Goal: Task Accomplishment & Management: Complete application form

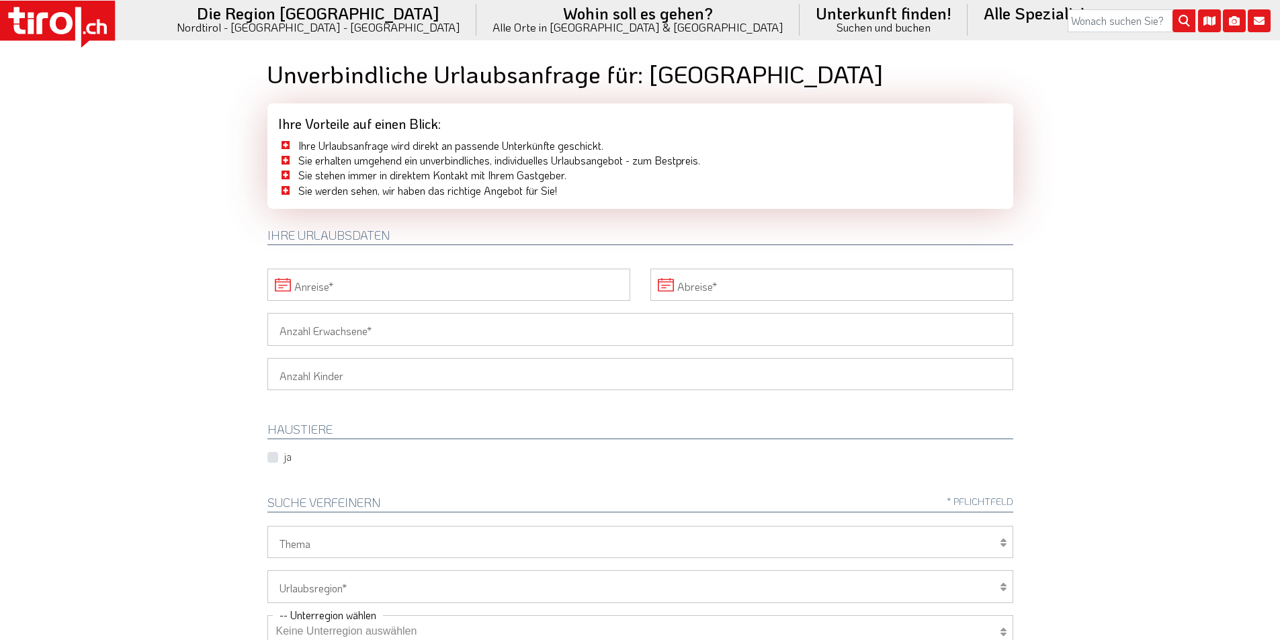
click at [339, 280] on input "Anreise" at bounding box center [448, 285] width 363 height 32
click at [462, 469] on span "31" at bounding box center [459, 465] width 26 height 26
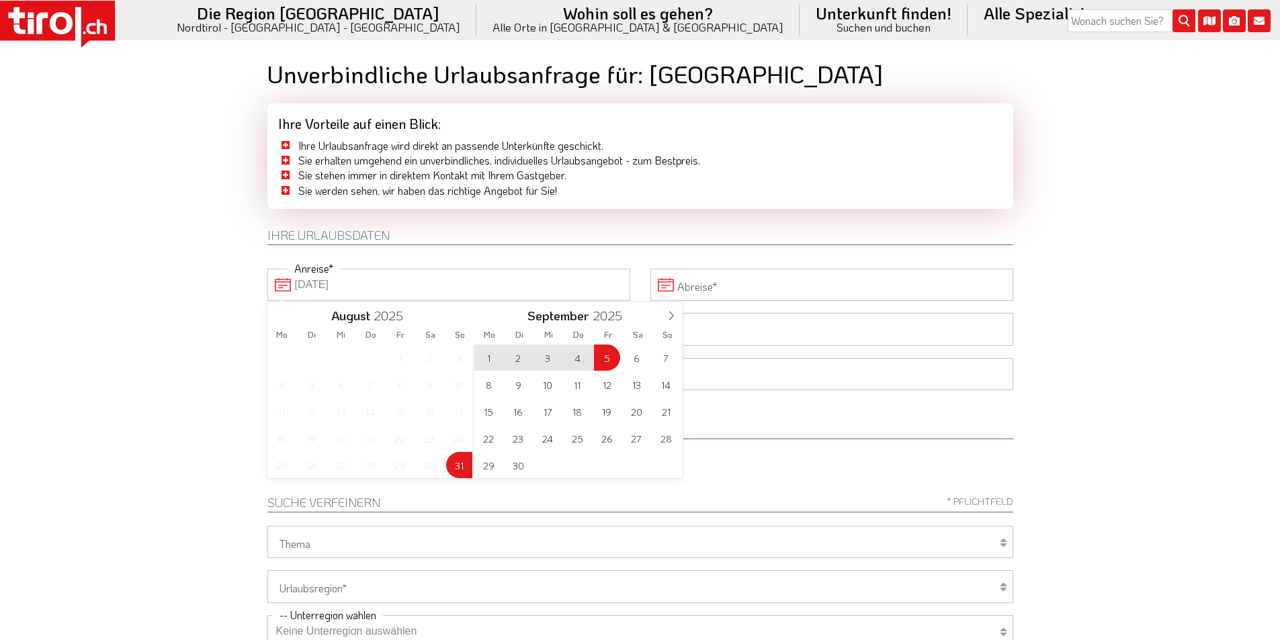
click at [604, 359] on span "5" at bounding box center [607, 358] width 26 height 26
type input "[DATE]"
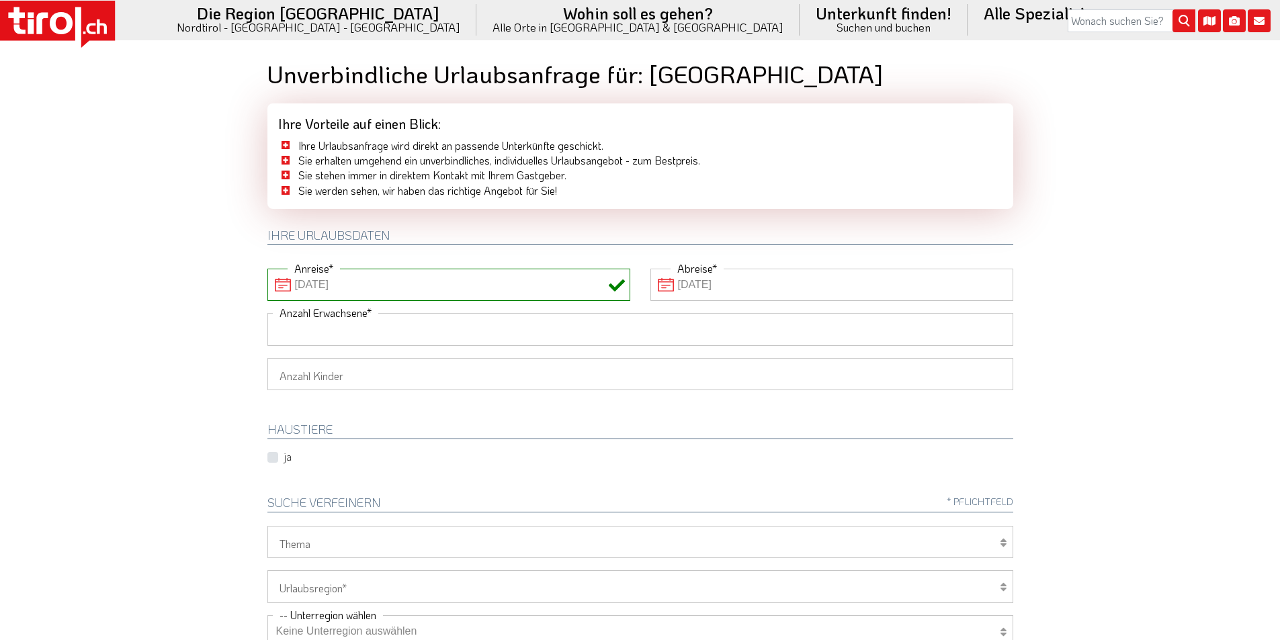
drag, startPoint x: 386, startPoint y: 329, endPoint x: 253, endPoint y: 316, distance: 134.3
click at [386, 329] on input "Anzahl Erwachsene" at bounding box center [640, 329] width 746 height 32
type input "2"
click at [171, 311] on body ".st0{fill:#FFFFFF}.st1{fill:#E31017} Die Region [GEOGRAPHIC_DATA] [GEOGRAPHIC_D…" at bounding box center [640, 320] width 1280 height 640
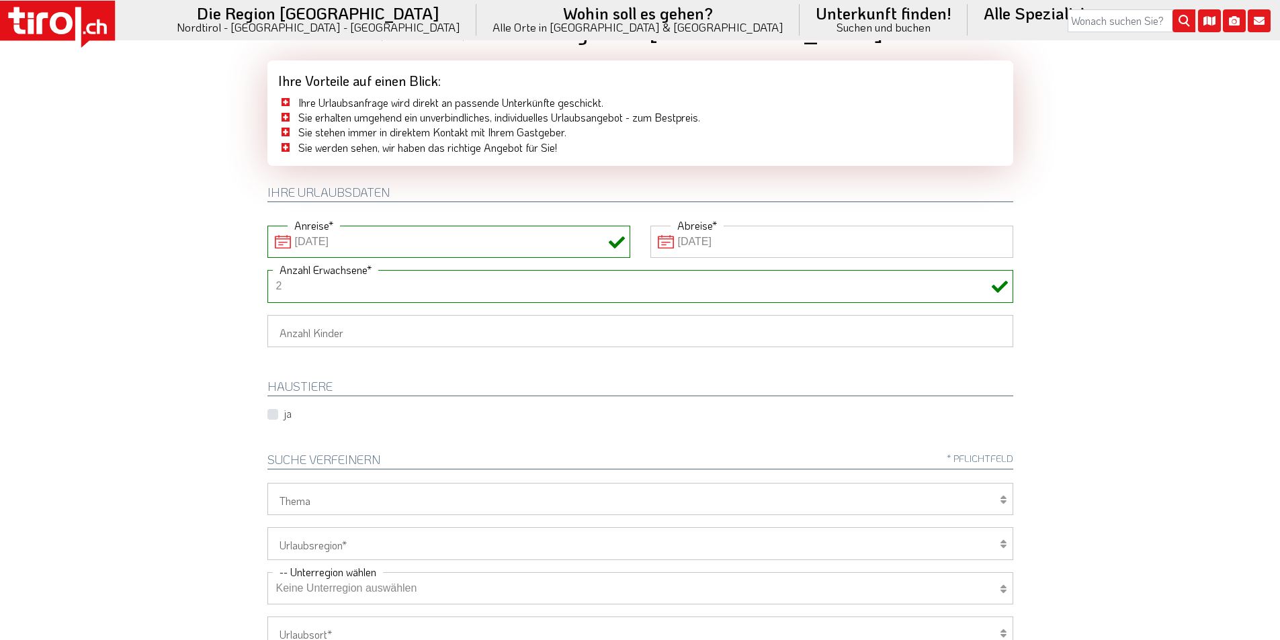
scroll to position [269, 0]
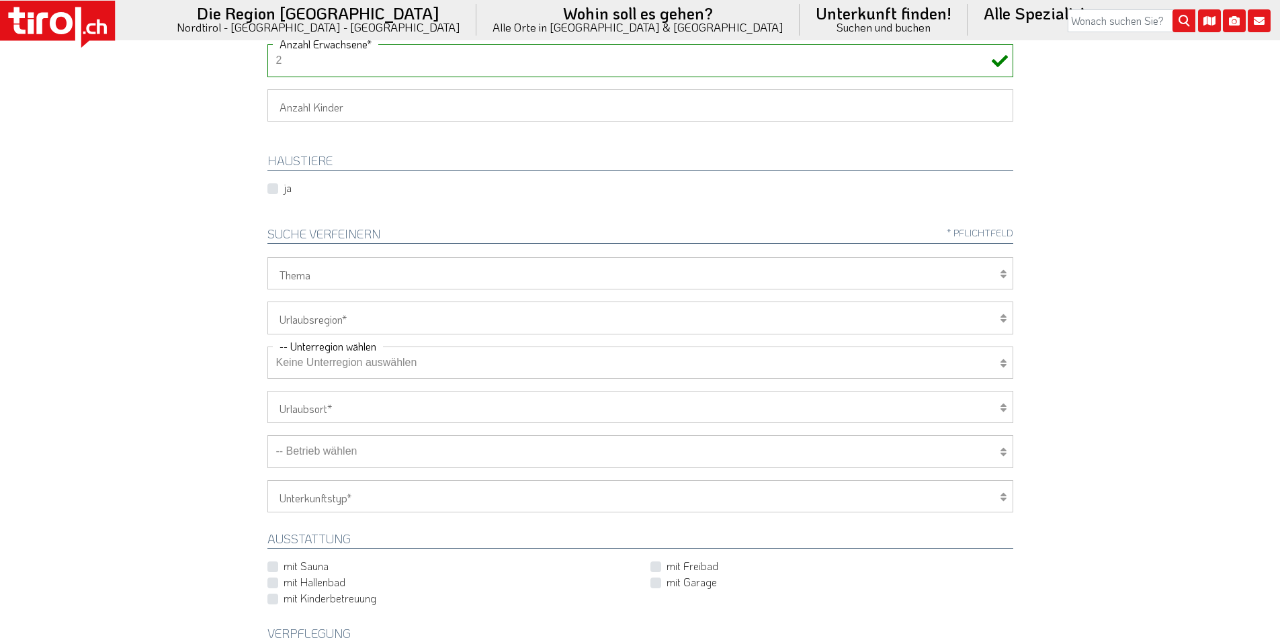
drag, startPoint x: 343, startPoint y: 313, endPoint x: 331, endPoint y: 322, distance: 14.9
click at [343, 313] on select "[GEOGRAPHIC_DATA]/Nordtirol Osttirol [GEOGRAPHIC_DATA] Tirols Nachbarn" at bounding box center [640, 318] width 746 height 32
select select "7272"
click at [267, 302] on select "[GEOGRAPHIC_DATA]/Nordtirol Osttirol [GEOGRAPHIC_DATA] Tirols Nachbarn" at bounding box center [640, 318] width 746 height 32
click at [320, 368] on select "Keine Unterregion auswählen Achensee Alpbachtal & Tiroler Seenland [GEOGRAPHIC_…" at bounding box center [640, 363] width 746 height 32
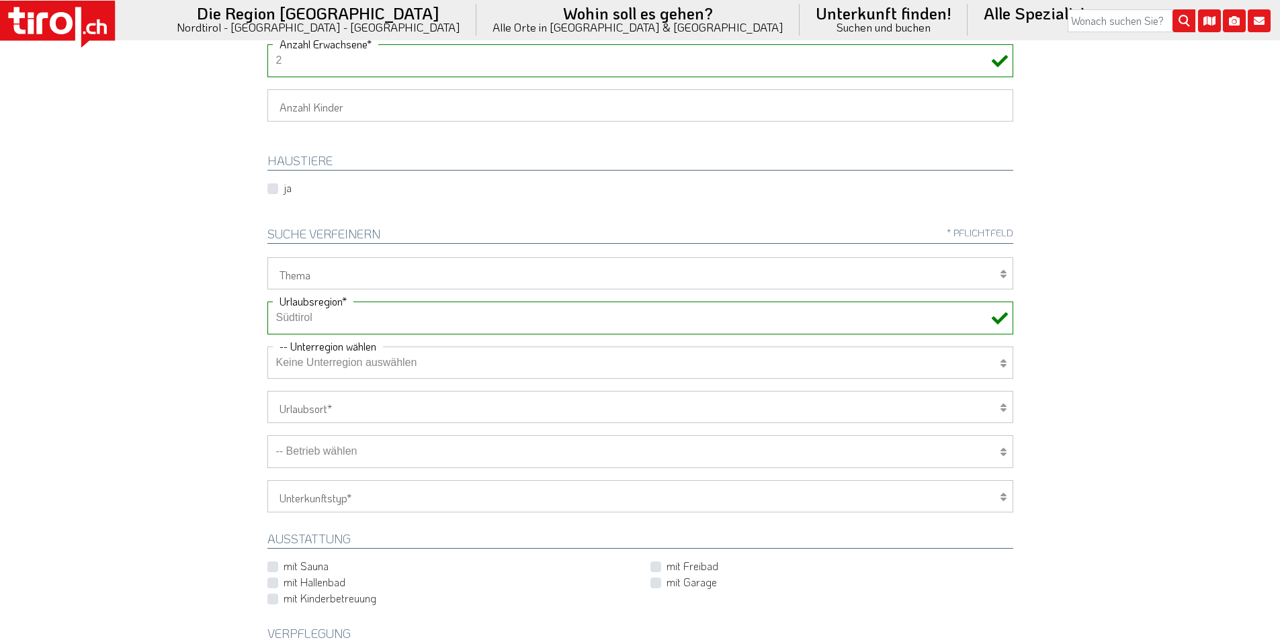
select select "41015"
click at [267, 347] on select "Keine Unterregion auswählen Achensee Alpbachtal & Tiroler Seenland [GEOGRAPHIC_…" at bounding box center [640, 363] width 746 height 32
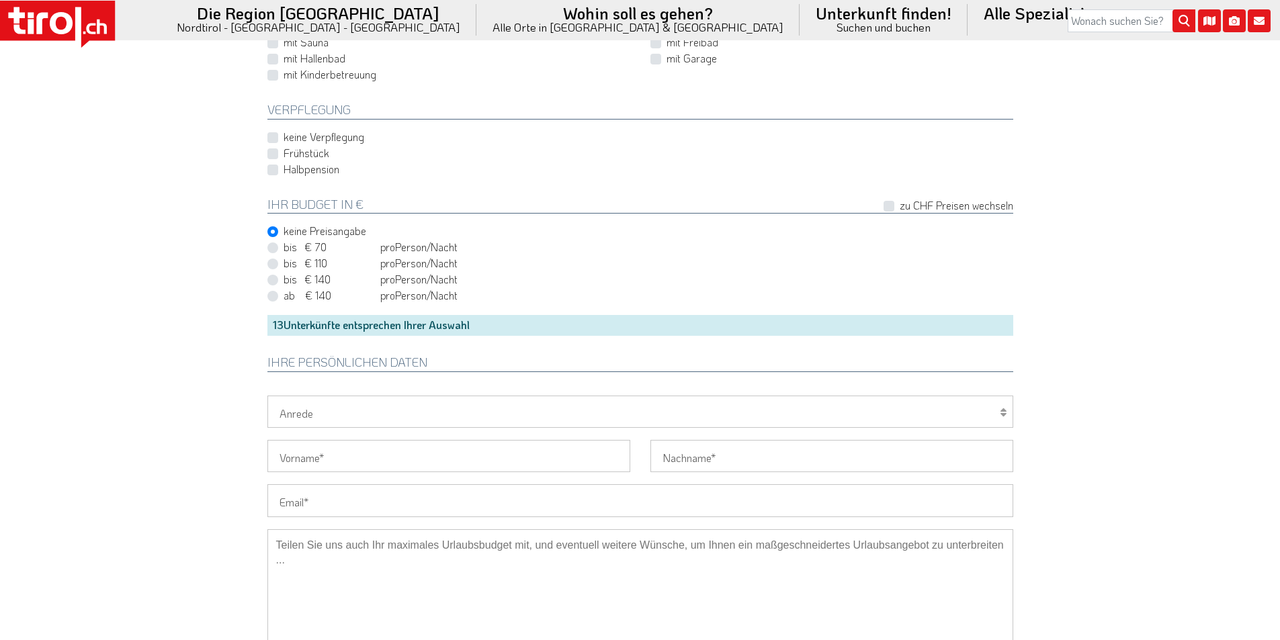
scroll to position [941, 0]
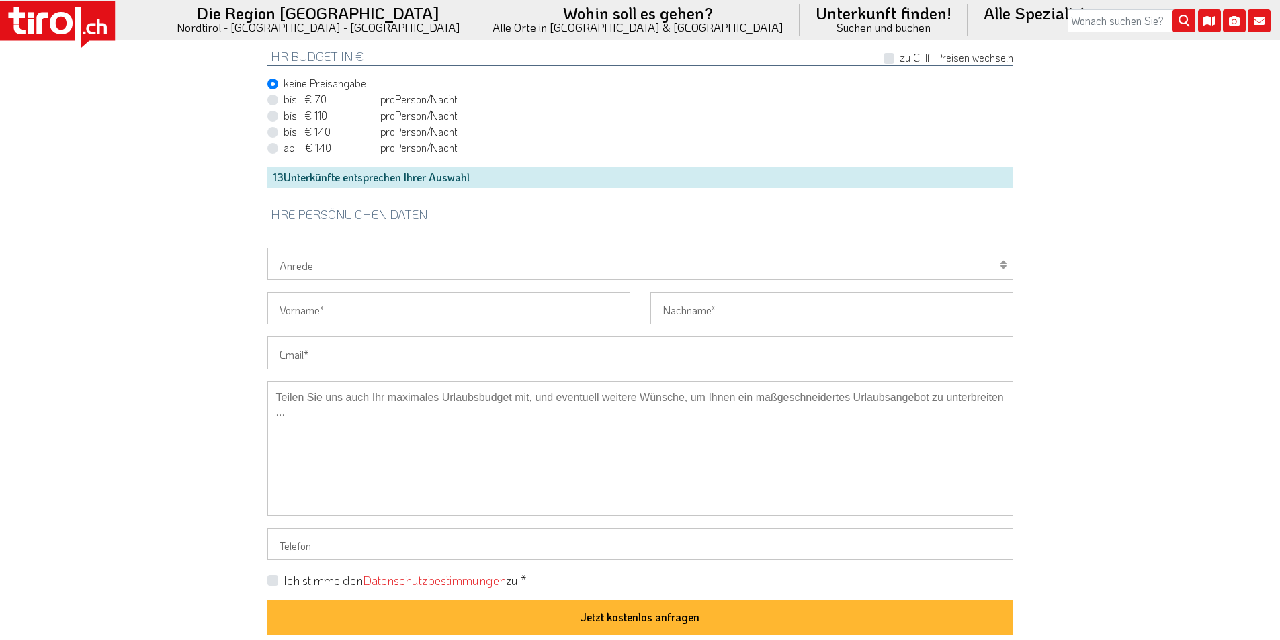
drag, startPoint x: 322, startPoint y: 353, endPoint x: 218, endPoint y: 335, distance: 105.1
click at [322, 353] on input "Email" at bounding box center [640, 353] width 746 height 32
paste input "[EMAIL_ADDRESS][PERSON_NAME][DOMAIN_NAME]"
type input "[EMAIL_ADDRESS][PERSON_NAME][DOMAIN_NAME]"
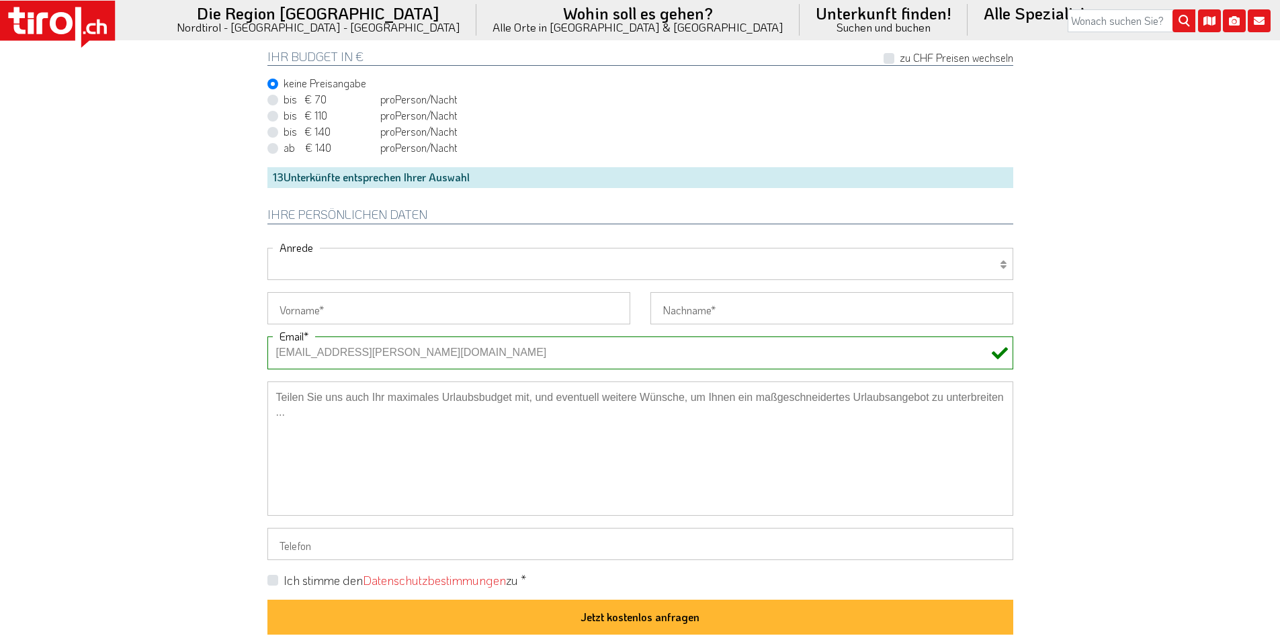
click at [294, 263] on select "Herr Frau Familie" at bounding box center [640, 264] width 746 height 32
select select "Frau"
click at [267, 248] on select "Herr Frau Familie" at bounding box center [640, 264] width 746 height 32
click at [289, 310] on input "Vorname" at bounding box center [448, 308] width 363 height 32
paste input "[PERSON_NAME]"
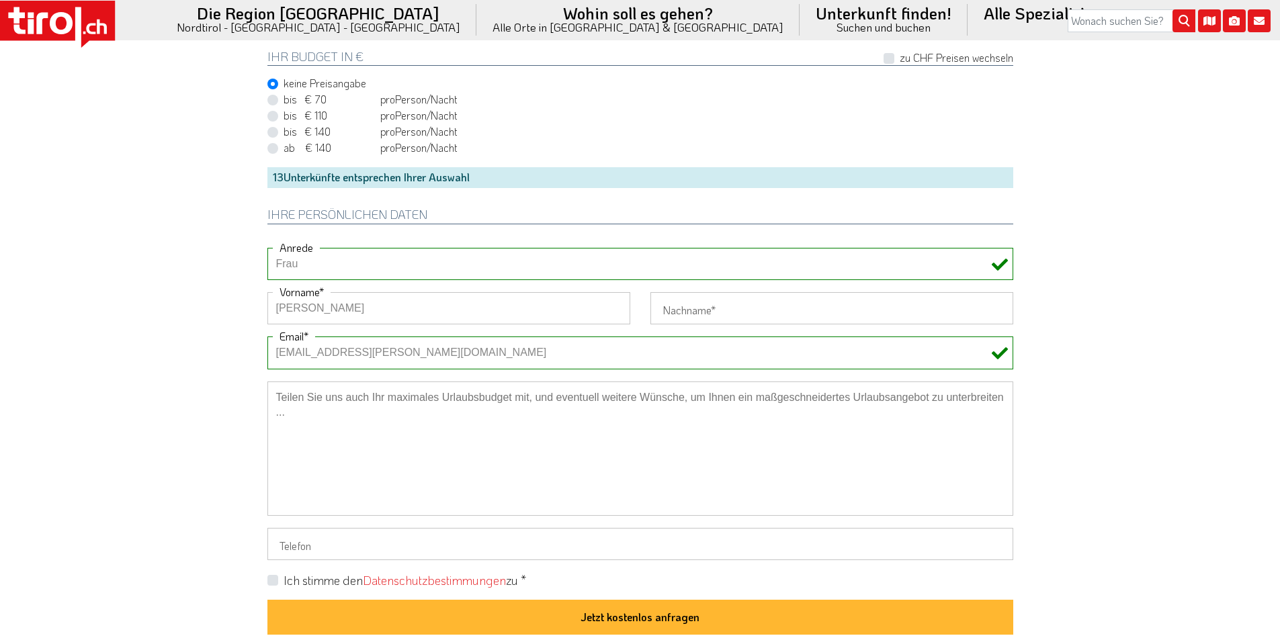
type input "[PERSON_NAME]"
drag, startPoint x: 196, startPoint y: 290, endPoint x: 295, endPoint y: 4, distance: 302.2
drag, startPoint x: 693, startPoint y: 314, endPoint x: 626, endPoint y: 314, distance: 66.5
click at [693, 314] on input "Nachname" at bounding box center [831, 308] width 363 height 32
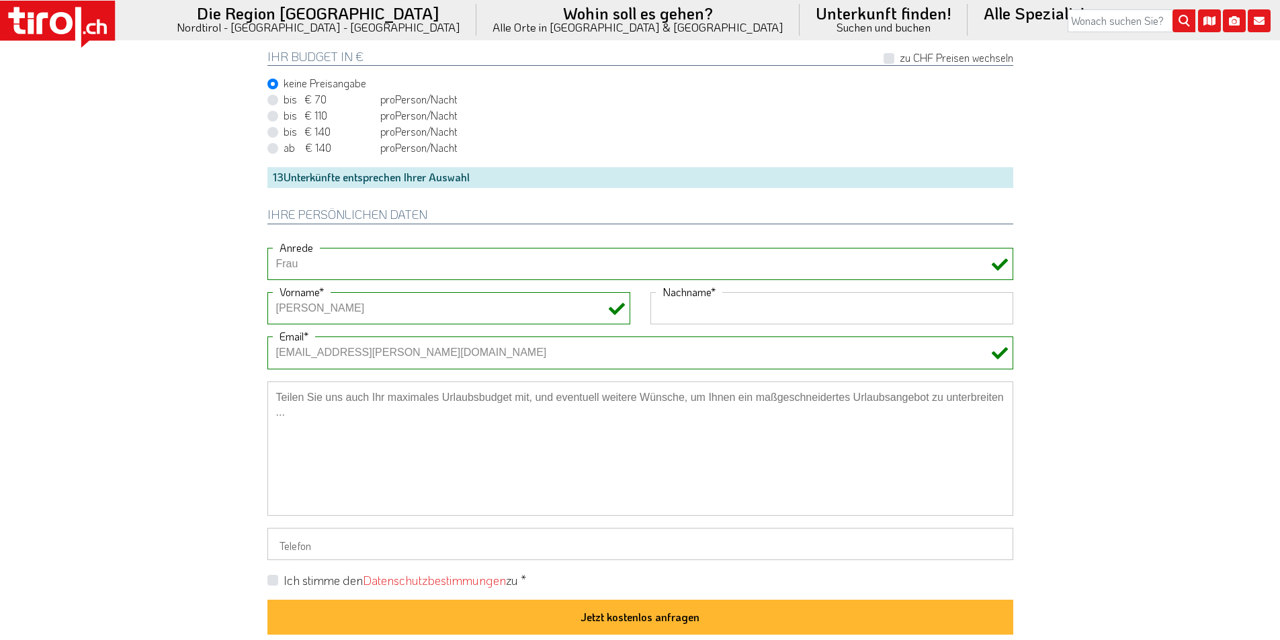
paste input "[PERSON_NAME]"
type input "[PERSON_NAME]"
click at [284, 581] on label "Ich stimme den Datenschutzbestimmungen zu *" at bounding box center [405, 581] width 243 height 17
click at [272, 581] on input "Ich stimme den Datenschutzbestimmungen zu *" at bounding box center [643, 580] width 746 height 9
checkbox input "true"
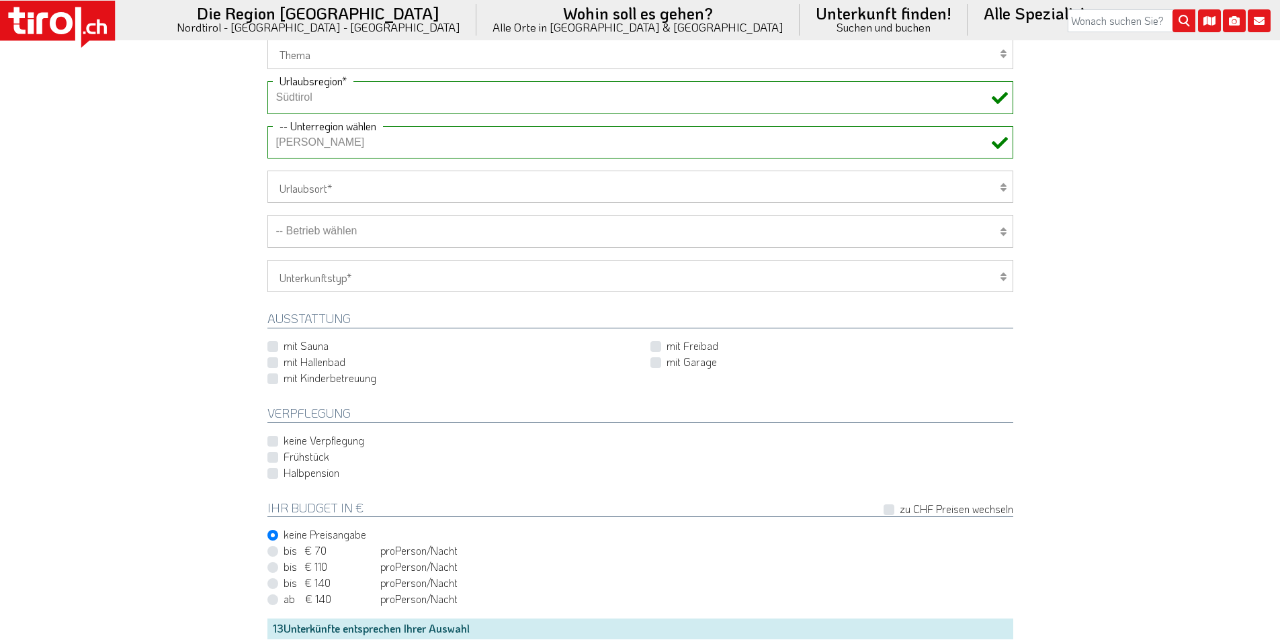
scroll to position [470, 0]
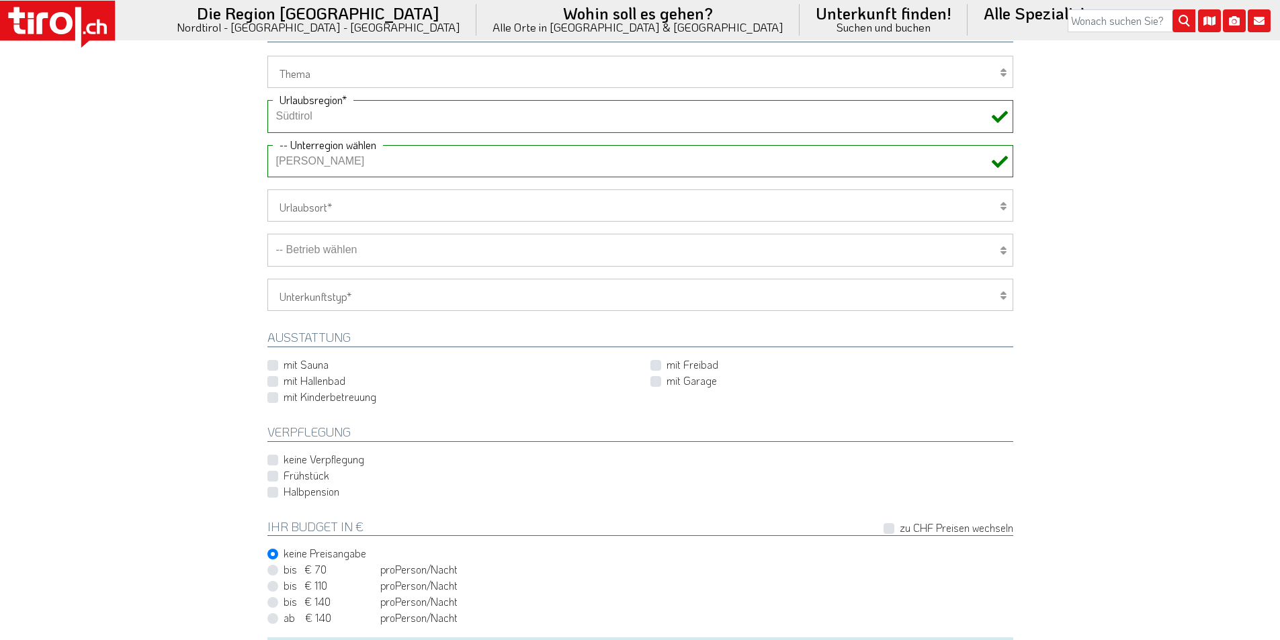
click at [318, 249] on select "-- Betrieb wählen ABINEA Dolomiti Romantic SPA Hotel [GEOGRAPHIC_DATA] - Oetz A…" at bounding box center [640, 250] width 746 height 32
select select "36610"
click at [267, 234] on select "-- Betrieb wählen ABINEA Dolomiti Romantic SPA Hotel [GEOGRAPHIC_DATA] - Oetz A…" at bounding box center [640, 250] width 746 height 32
click at [284, 491] on label "Halbpension" at bounding box center [312, 492] width 56 height 15
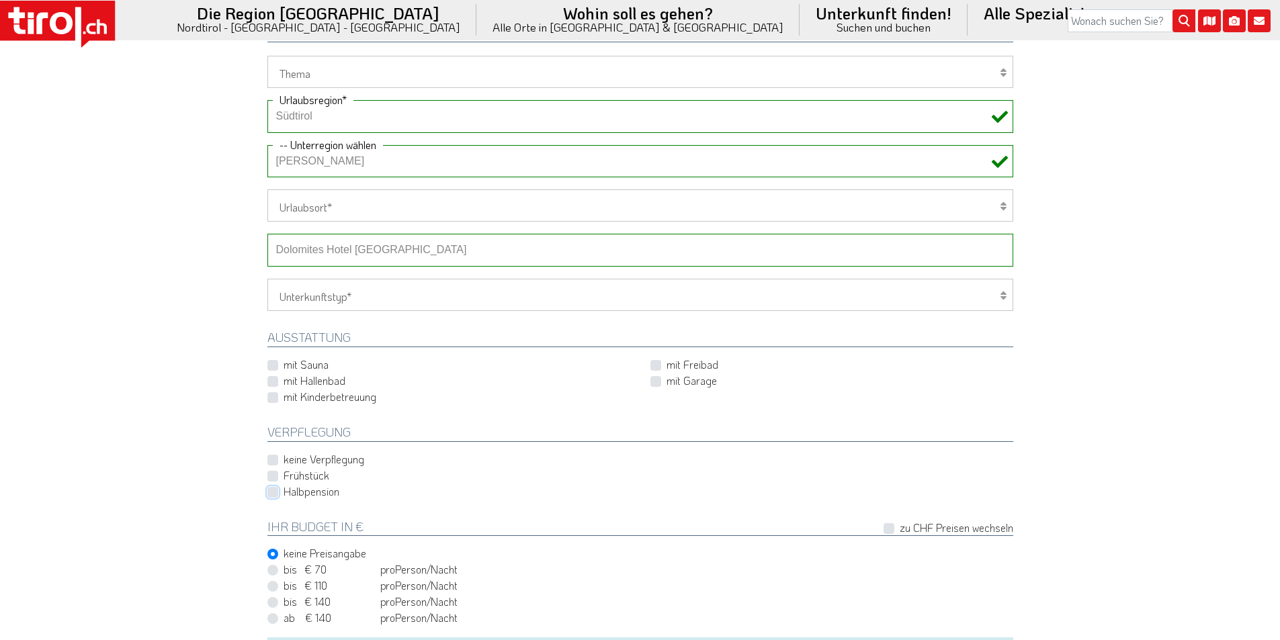
click at [272, 491] on input "Halbpension" at bounding box center [643, 491] width 746 height 9
checkbox input "true"
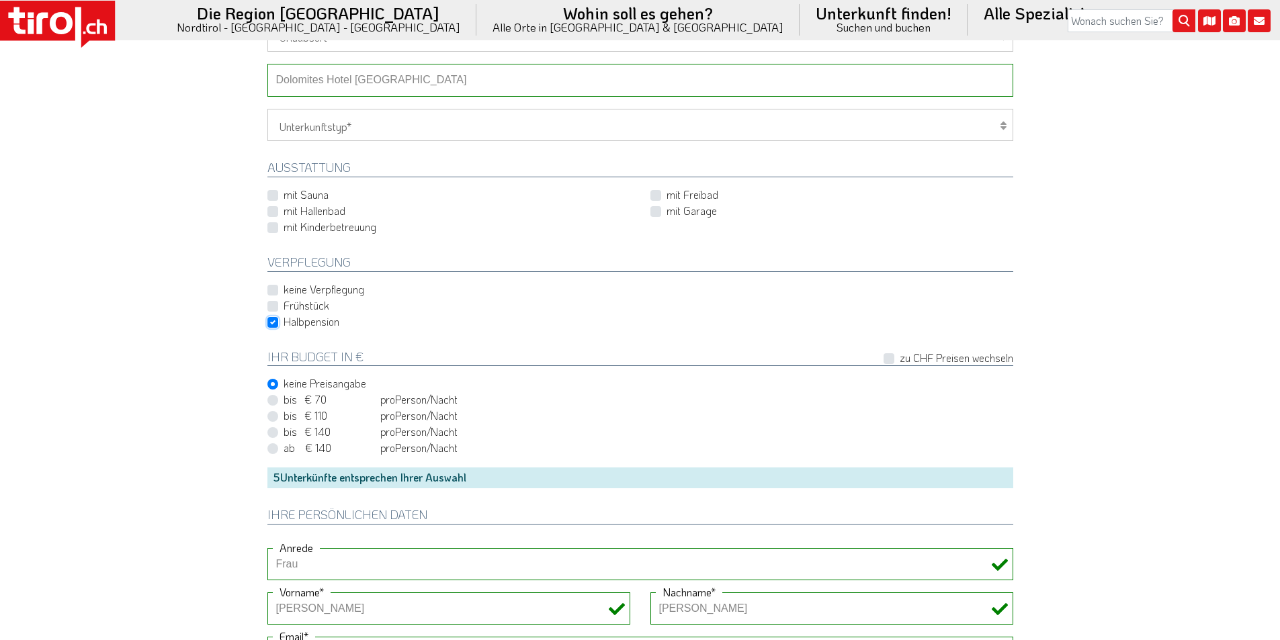
scroll to position [1008, 0]
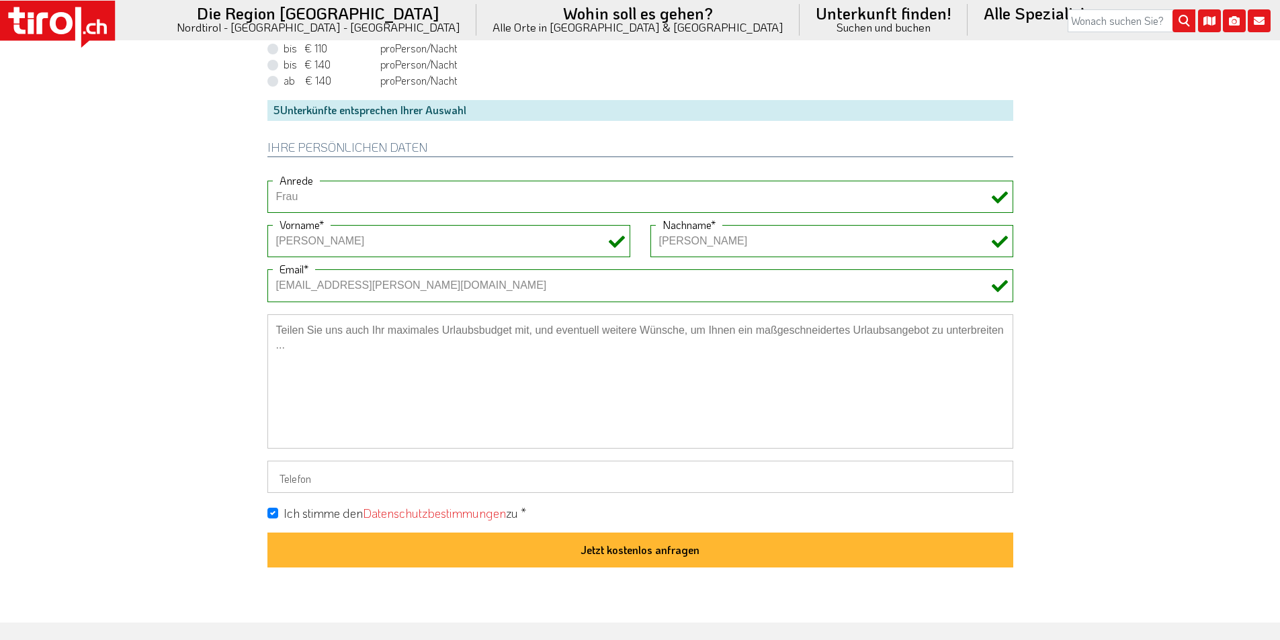
click at [587, 548] on button "Jetzt kostenlos anfragen" at bounding box center [640, 550] width 746 height 35
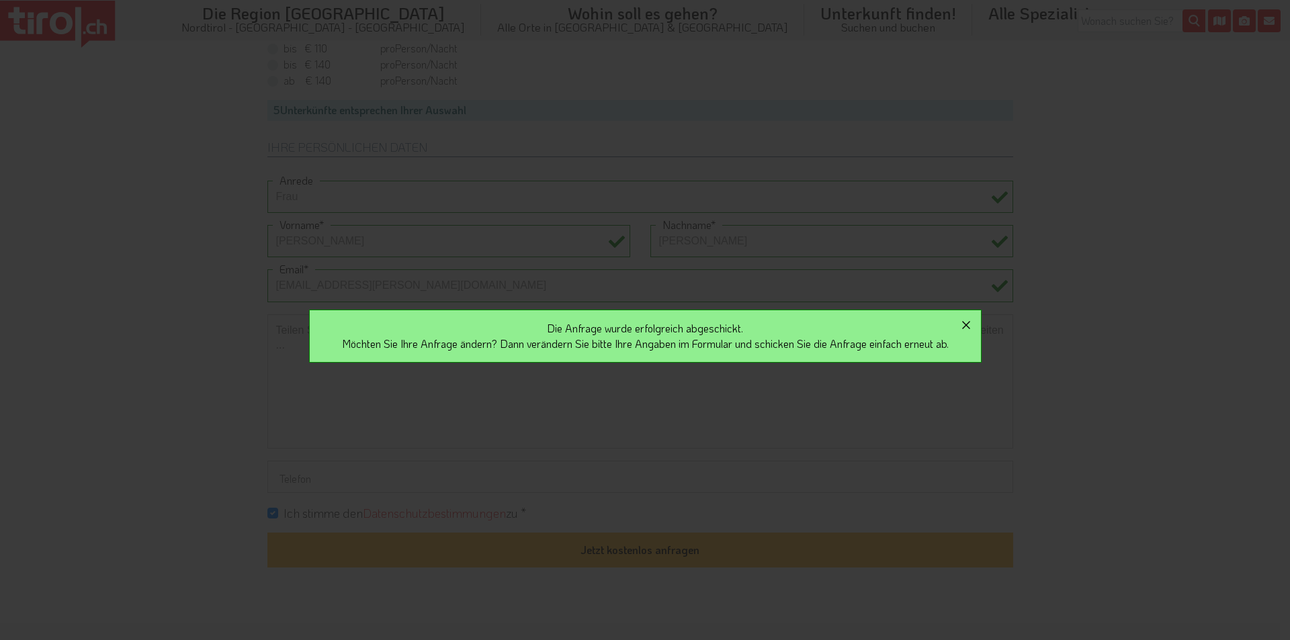
click at [974, 325] on icon "button" at bounding box center [966, 325] width 16 height 16
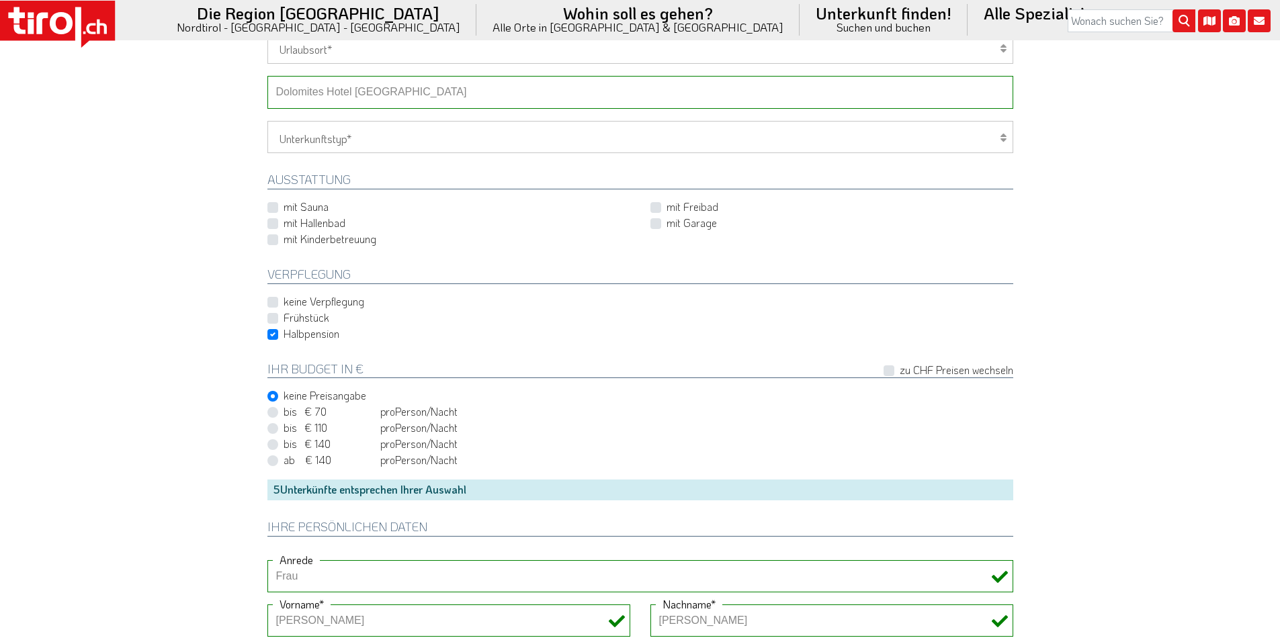
scroll to position [605, 0]
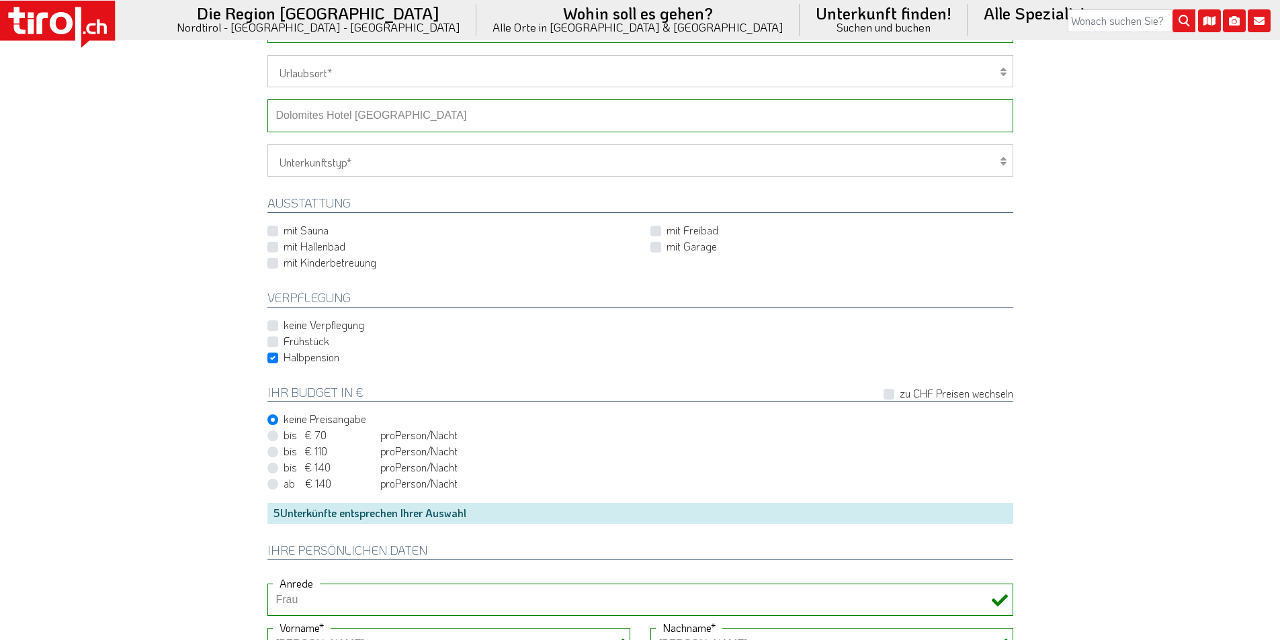
drag, startPoint x: 346, startPoint y: 111, endPoint x: 346, endPoint y: 128, distance: 16.8
click at [346, 111] on select "-- Betrieb wählen ABINEA Dolomiti Romantic SPA Hotel [GEOGRAPHIC_DATA] - Oetz A…" at bounding box center [640, 115] width 746 height 32
select select "29377"
click at [267, 99] on select "-- Betrieb wählen ABINEA Dolomiti Romantic SPA Hotel [GEOGRAPHIC_DATA] - Oetz A…" at bounding box center [640, 115] width 746 height 32
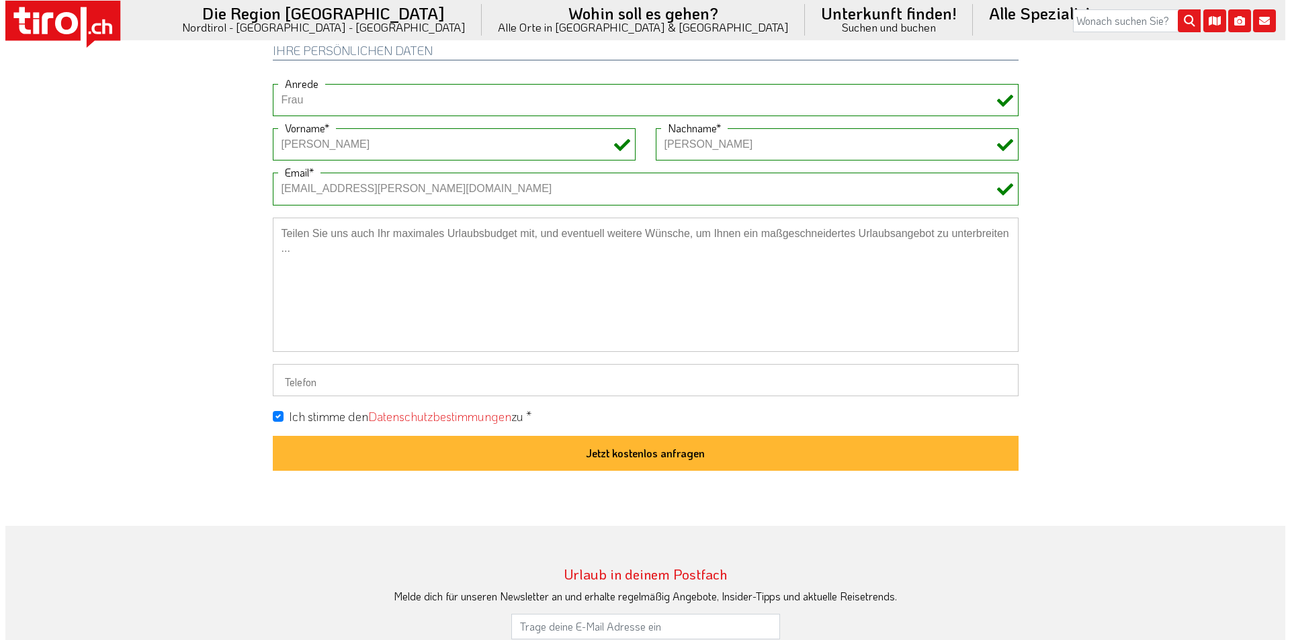
scroll to position [1142, 0]
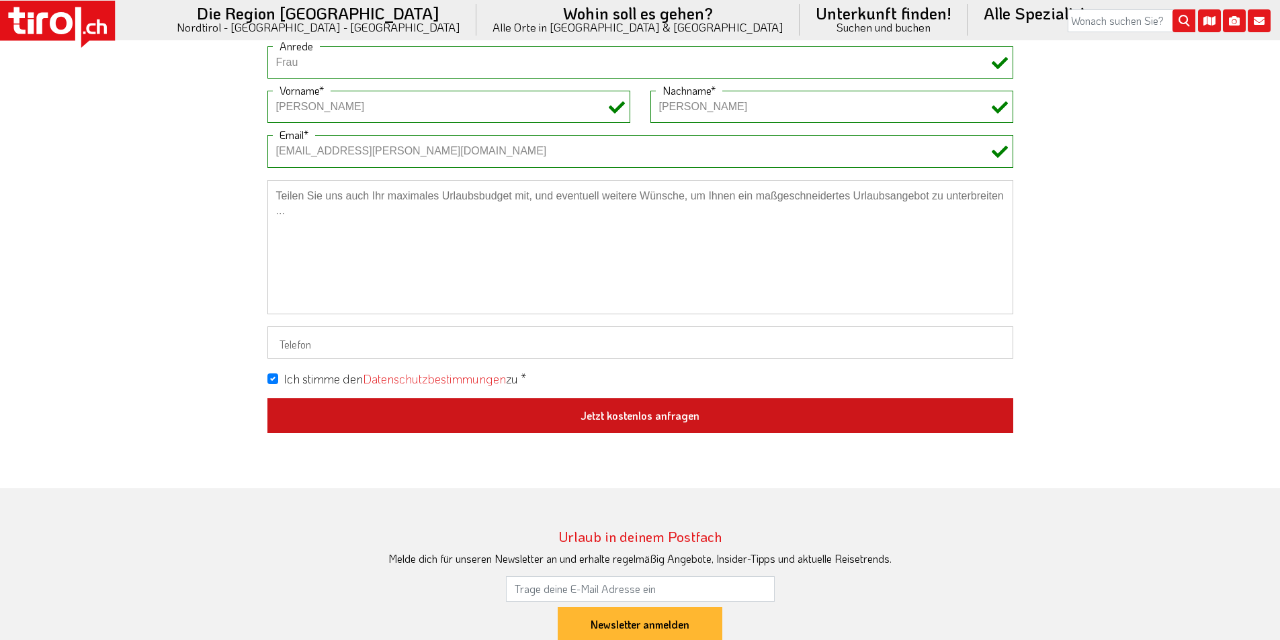
click at [668, 417] on button "Jetzt kostenlos anfragen" at bounding box center [640, 415] width 746 height 35
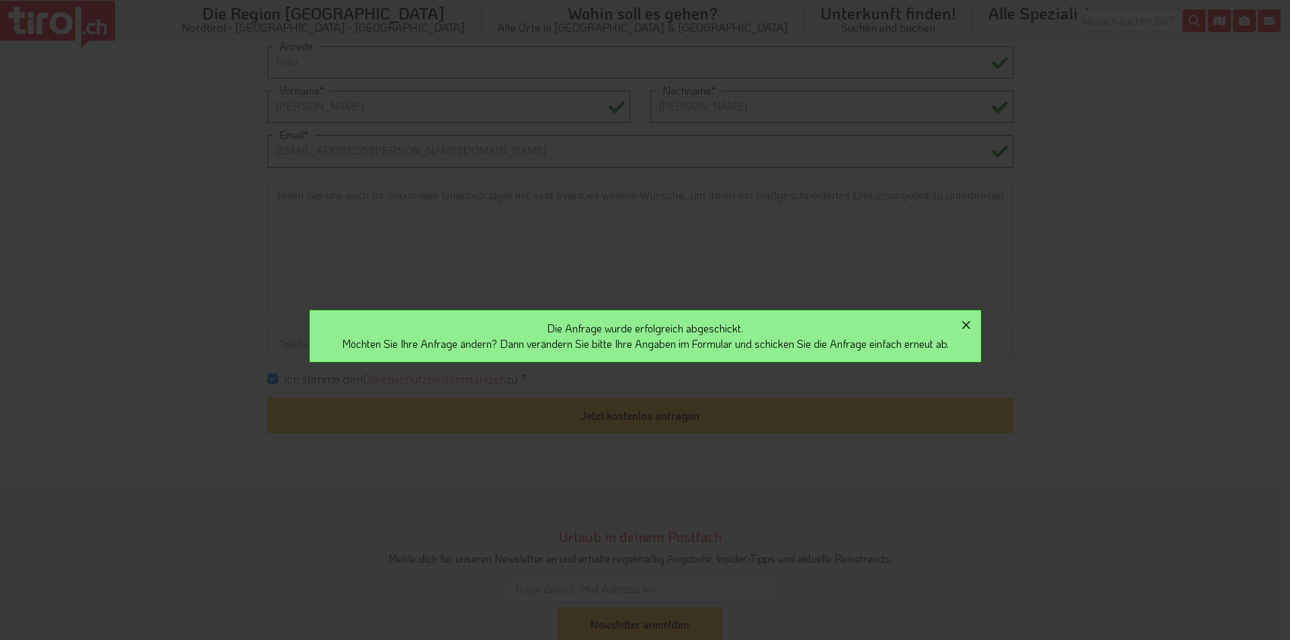
click at [972, 323] on icon "button" at bounding box center [966, 325] width 16 height 16
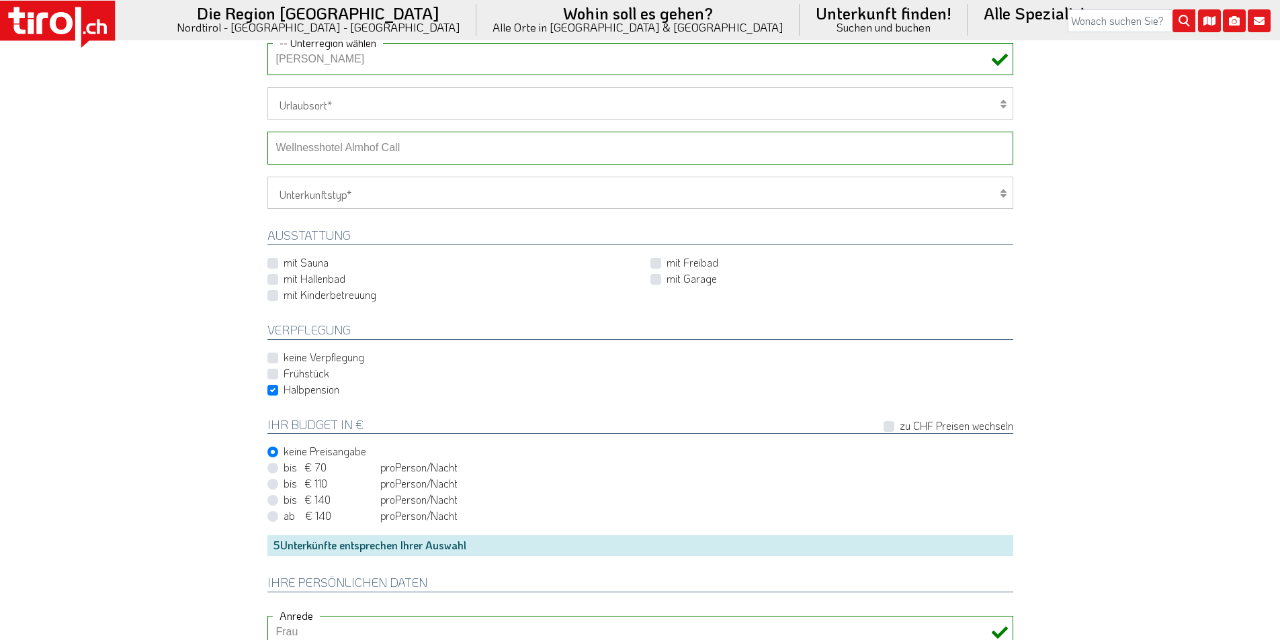
scroll to position [538, 0]
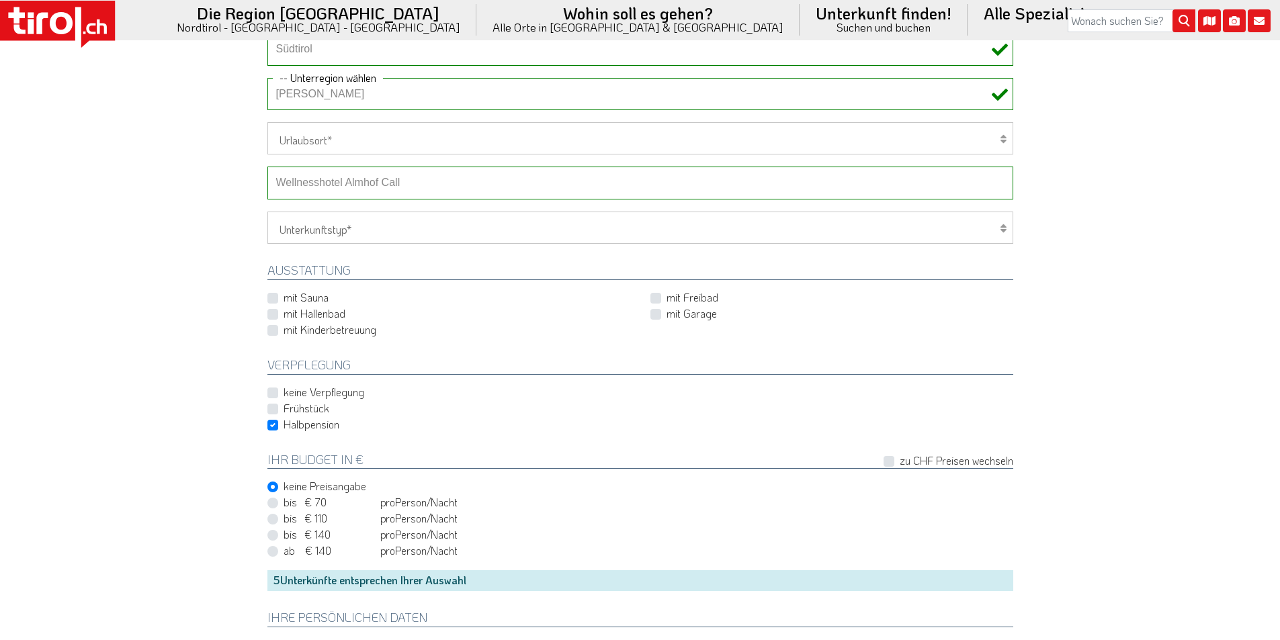
click at [364, 185] on select "-- Betrieb wählen ABINEA Dolomiti Romantic SPA Hotel [GEOGRAPHIC_DATA] - Oetz A…" at bounding box center [640, 183] width 746 height 32
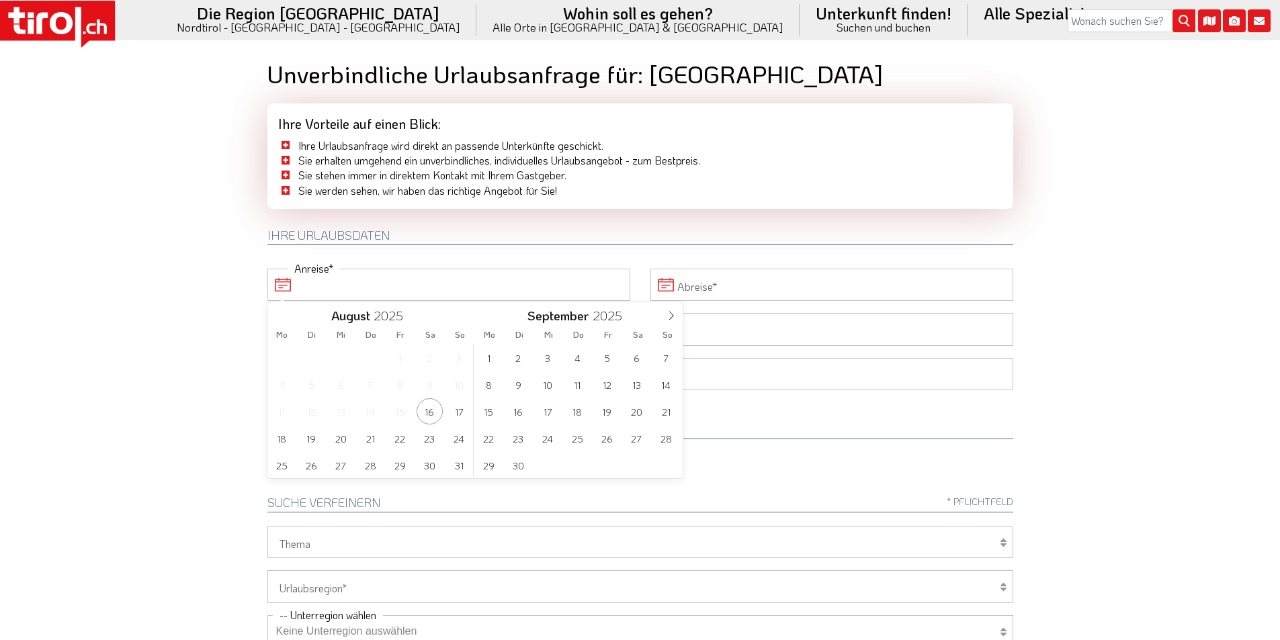
click at [380, 290] on input "Anreise" at bounding box center [448, 285] width 363 height 32
click at [306, 437] on span "19" at bounding box center [311, 438] width 26 height 26
click at [368, 437] on span "21" at bounding box center [370, 438] width 26 height 26
type input "19-08-2025"
type input "21-08-2025"
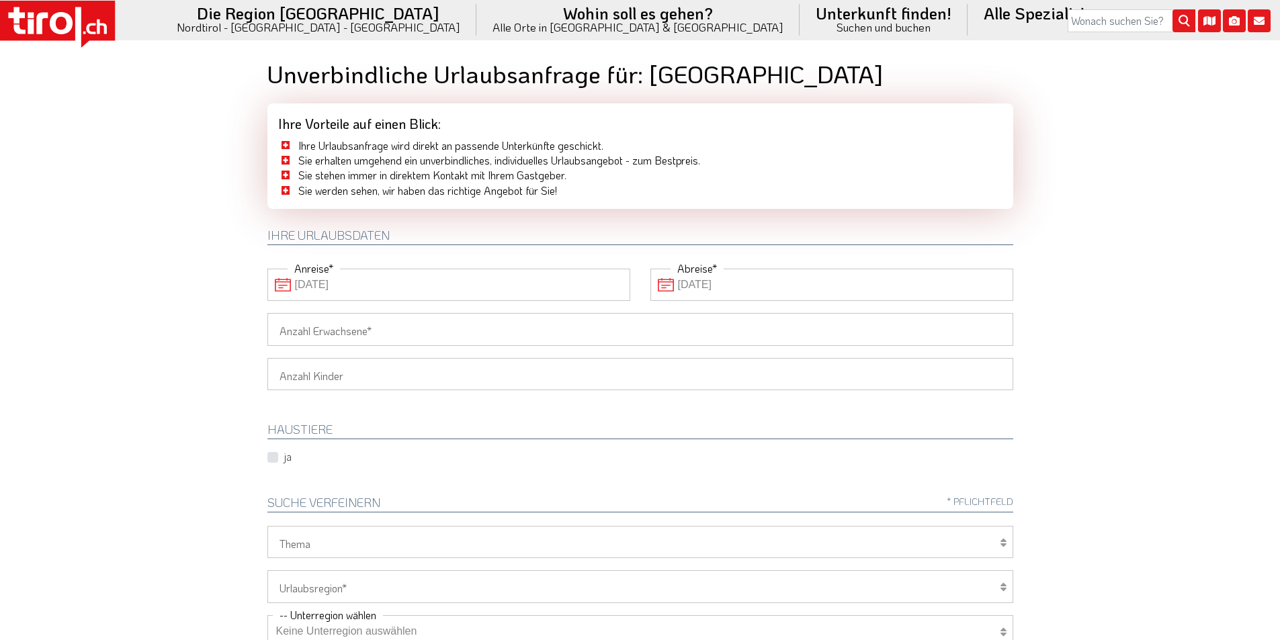
drag, startPoint x: 316, startPoint y: 331, endPoint x: 180, endPoint y: 319, distance: 136.2
click at [313, 331] on input "Anzahl Erwachsene" at bounding box center [640, 329] width 746 height 32
type input "2"
click at [175, 319] on body ".st0{fill:#FFFFFF}.st1{fill:#E31017} Die Region [GEOGRAPHIC_DATA] [GEOGRAPHIC_D…" at bounding box center [640, 320] width 1280 height 640
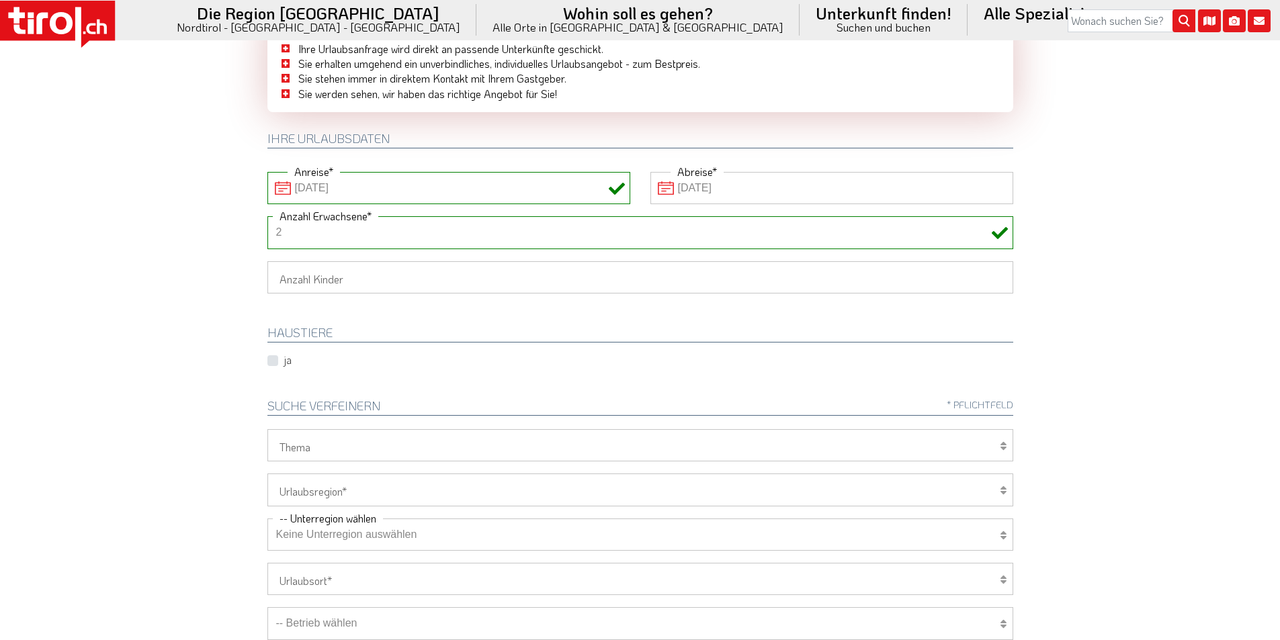
scroll to position [202, 0]
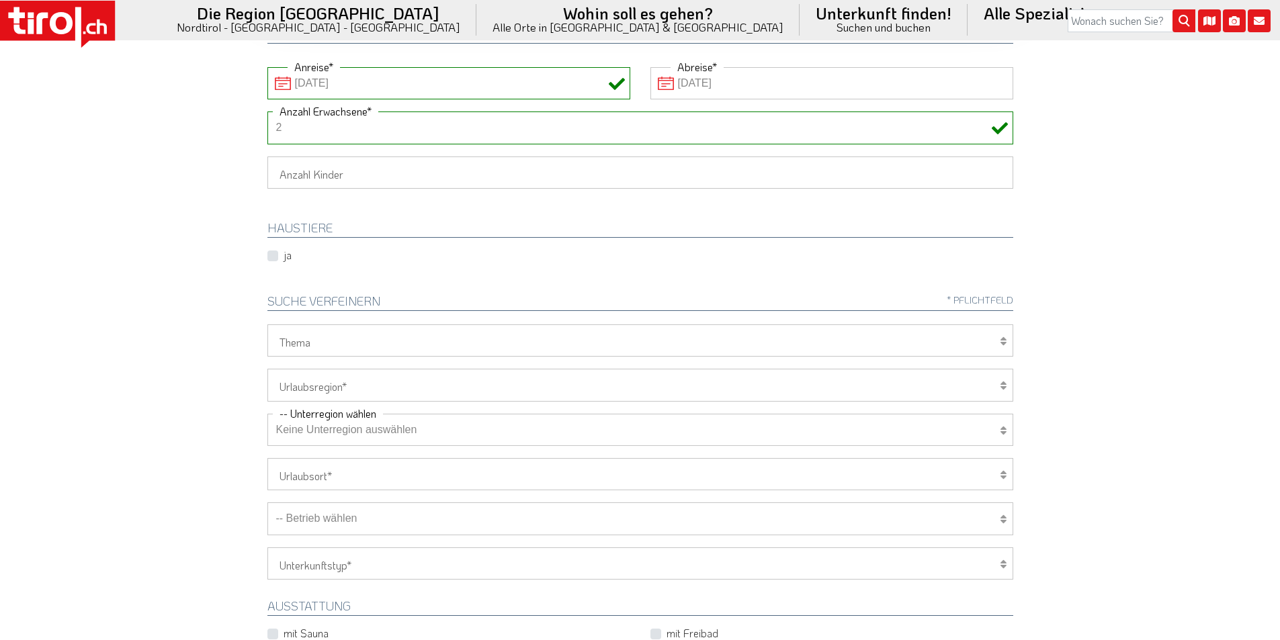
click at [306, 353] on select "Wellness Mountainbiken/Radfahren Familie Wandern Sport Skifahren Motorrad Golf" at bounding box center [640, 341] width 746 height 32
select select "7399"
click at [267, 325] on select "Wellness Mountainbiken/Radfahren Familie Wandern Sport Skifahren Motorrad Golf" at bounding box center [640, 341] width 746 height 32
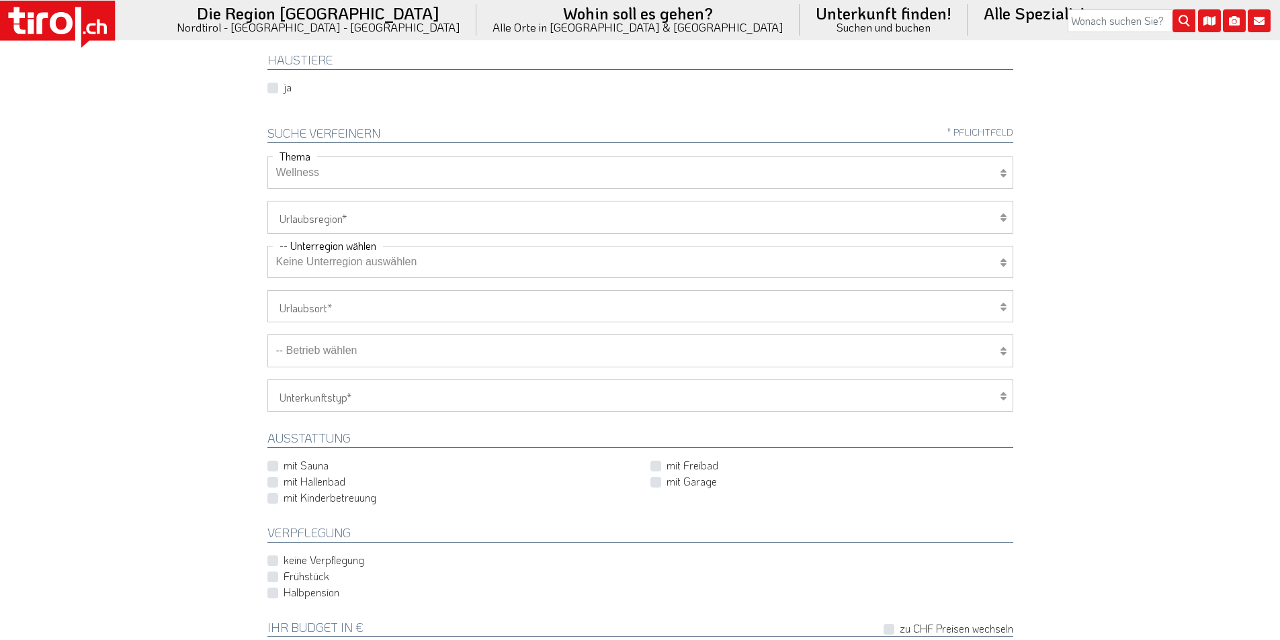
scroll to position [874, 0]
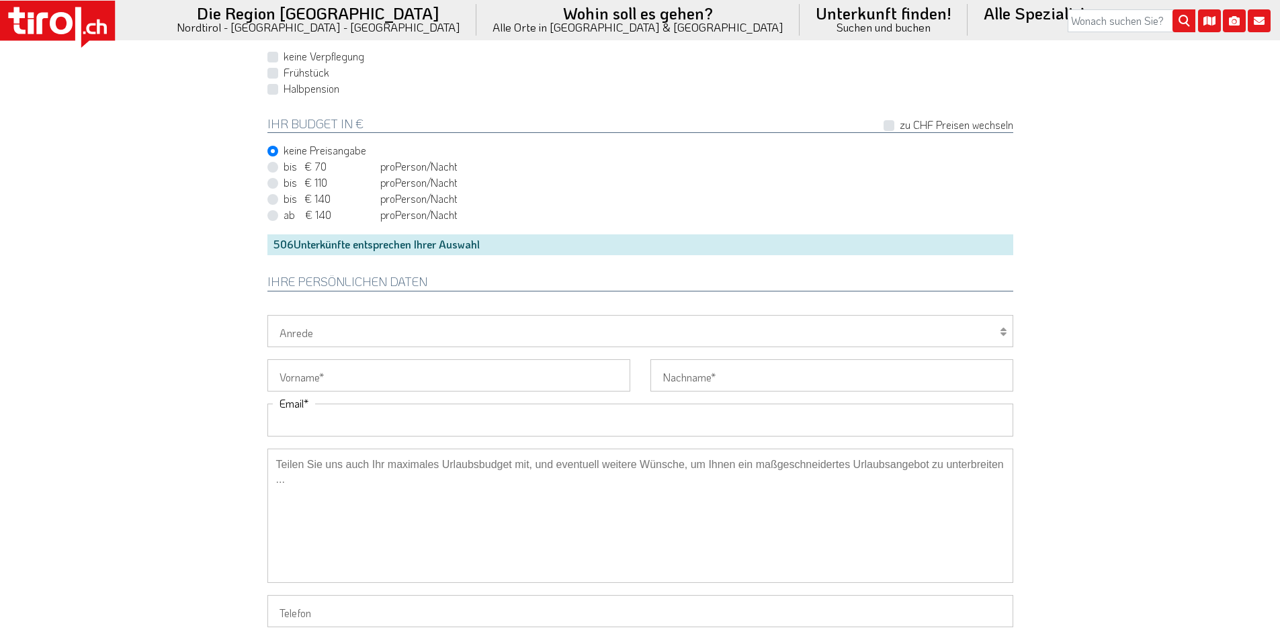
drag, startPoint x: 337, startPoint y: 425, endPoint x: 184, endPoint y: 384, distance: 158.0
click at [335, 425] on input "Email" at bounding box center [640, 420] width 746 height 32
paste input "deboramasserdotti@gmail.com"
type input "deboramasserdotti@gmail.com"
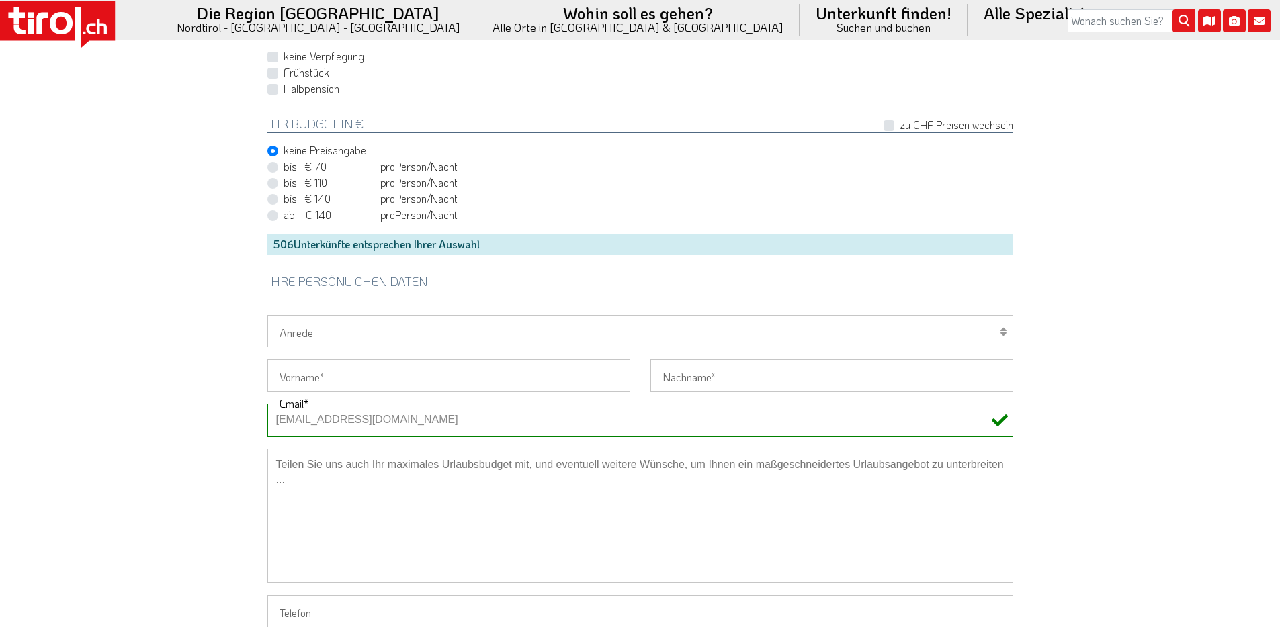
drag, startPoint x: 296, startPoint y: 420, endPoint x: 244, endPoint y: 420, distance: 51.7
drag, startPoint x: 301, startPoint y: 331, endPoint x: 299, endPoint y: 339, distance: 8.3
click at [300, 331] on select "Herr Frau Familie" at bounding box center [640, 331] width 746 height 32
select select "Frau"
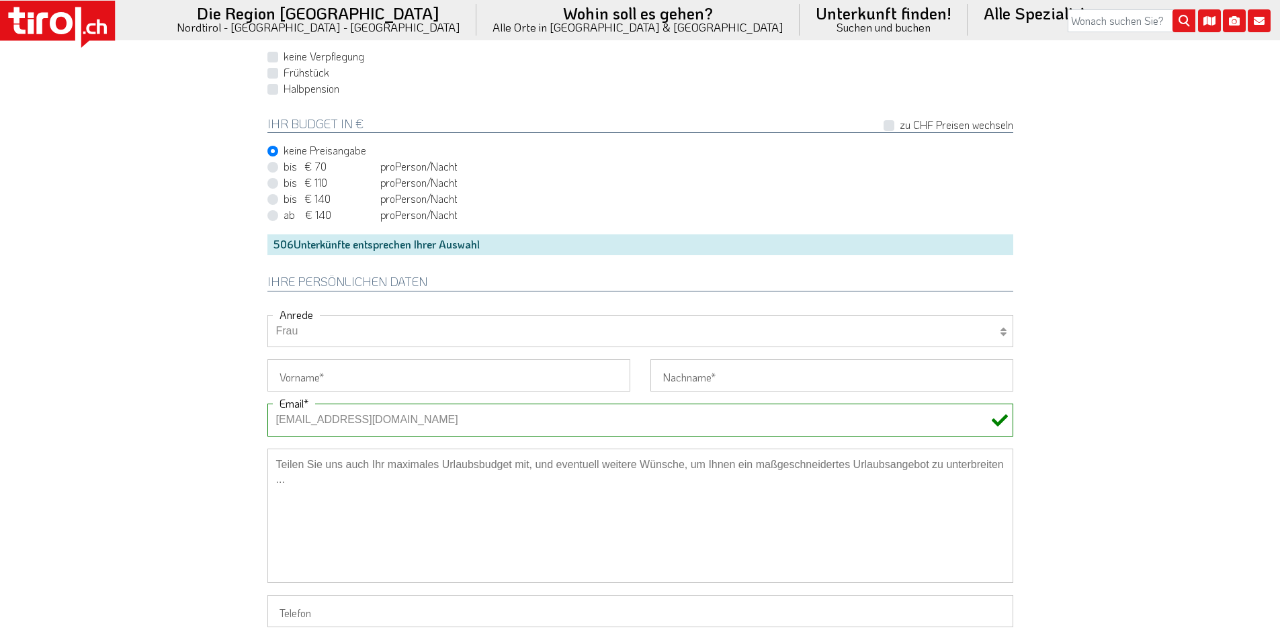
click at [267, 315] on select "Herr Frau Familie" at bounding box center [640, 331] width 746 height 32
drag, startPoint x: 292, startPoint y: 384, endPoint x: 210, endPoint y: 358, distance: 85.9
click at [292, 384] on input "Vorname" at bounding box center [448, 376] width 363 height 32
paste input "Debora"
type input "Debora"
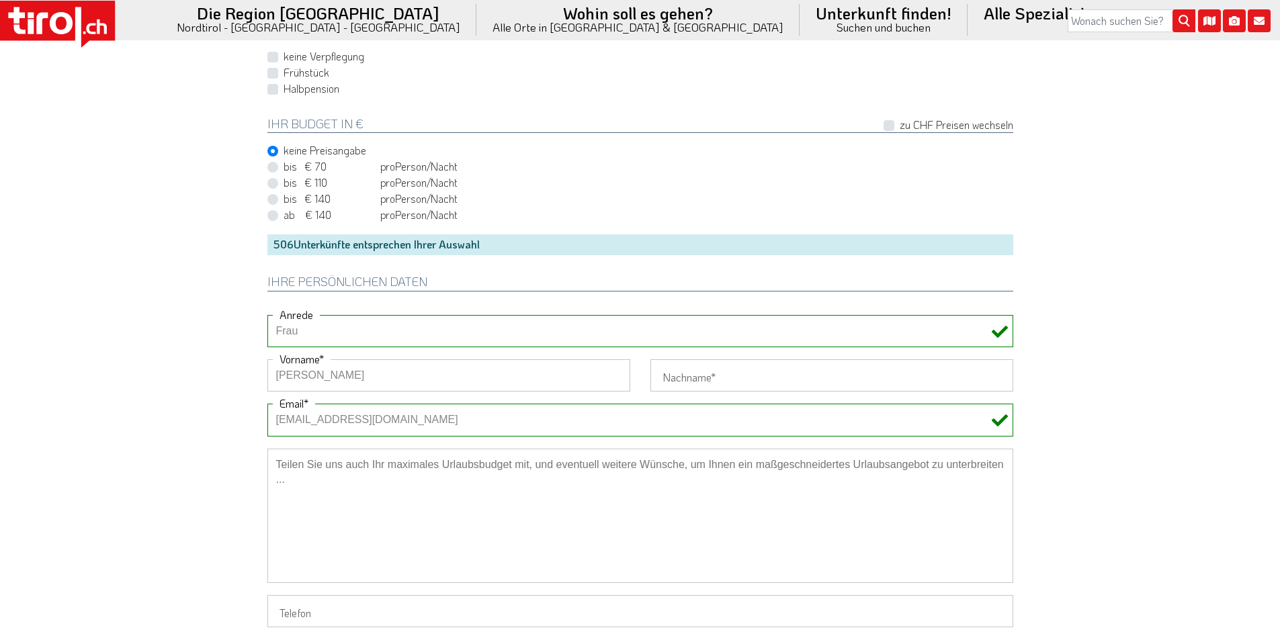
click at [695, 374] on input "Nachname" at bounding box center [831, 376] width 363 height 32
paste input "Masserdotti"
type input "Masserdotti"
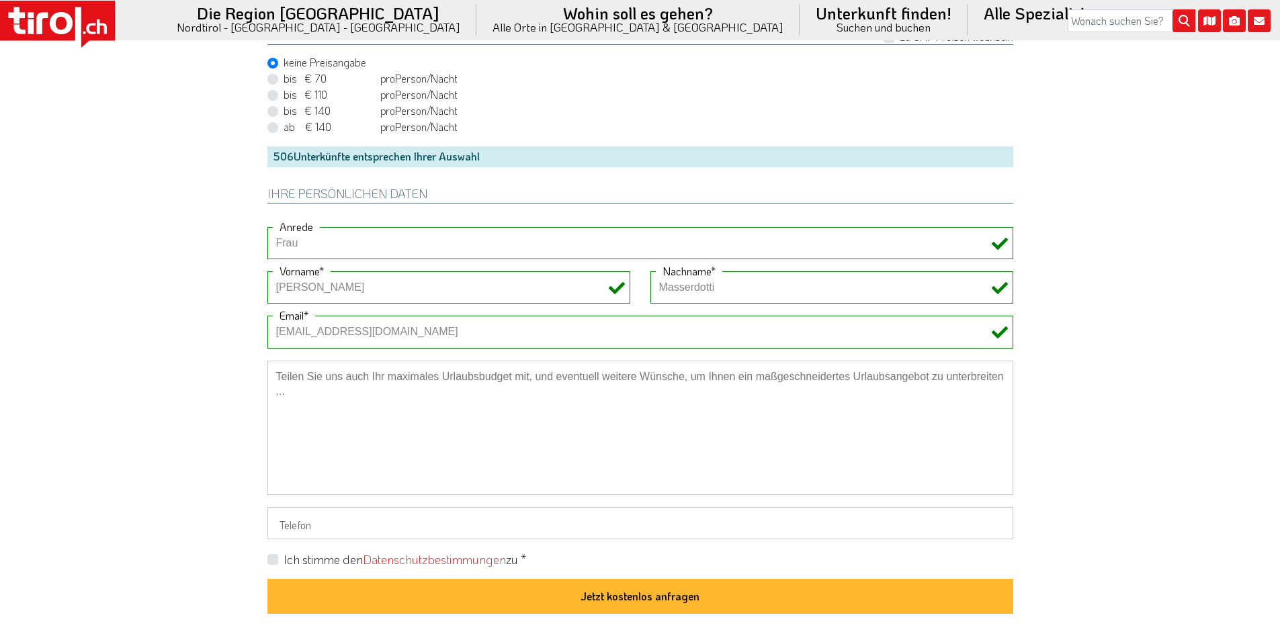
scroll to position [1075, 0]
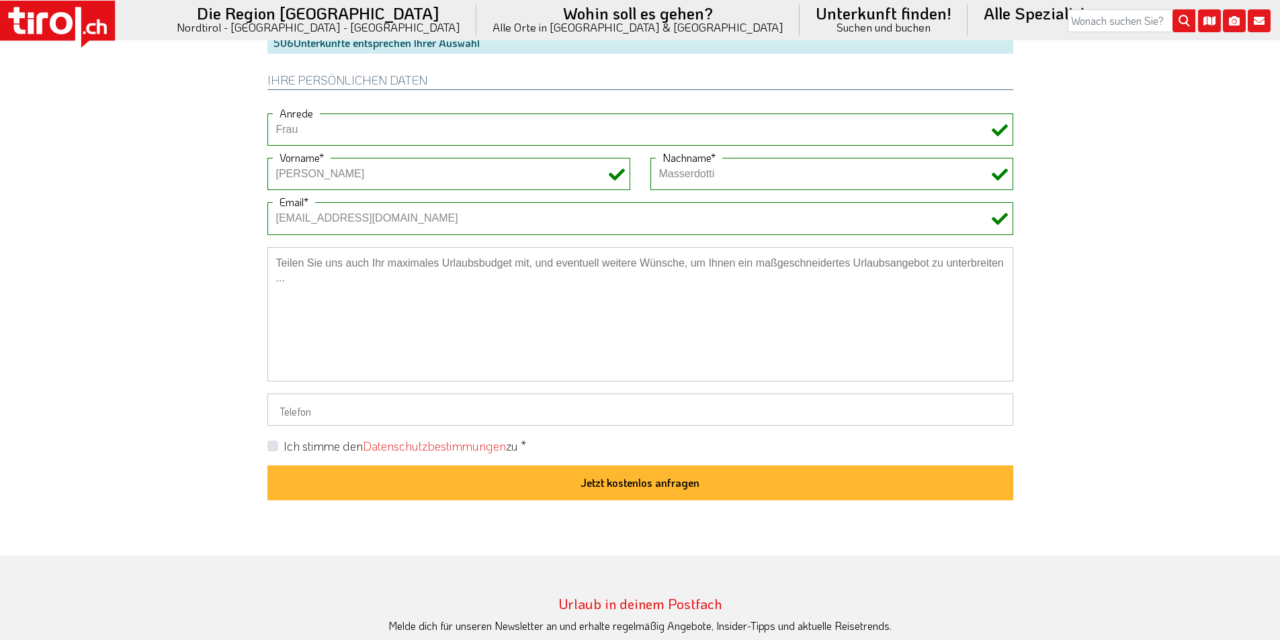
click at [284, 449] on label "Ich stimme den Datenschutzbestimmungen zu *" at bounding box center [405, 446] width 243 height 17
click at [274, 449] on input "Ich stimme den Datenschutzbestimmungen zu *" at bounding box center [643, 445] width 746 height 9
checkbox input "true"
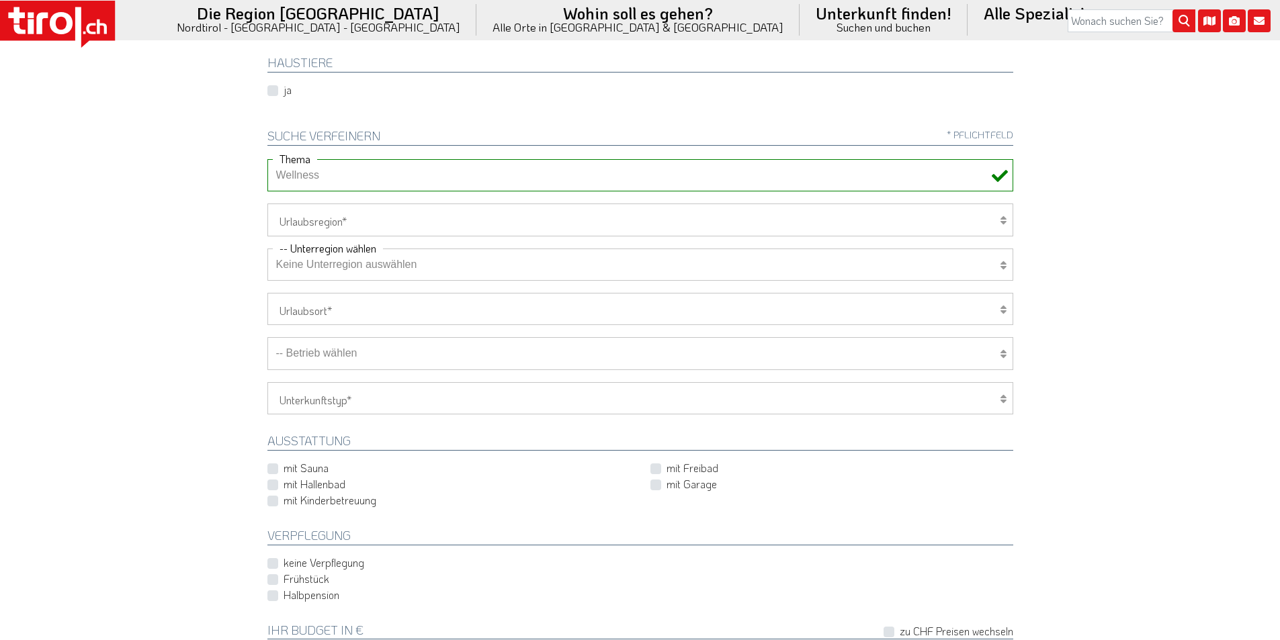
scroll to position [336, 0]
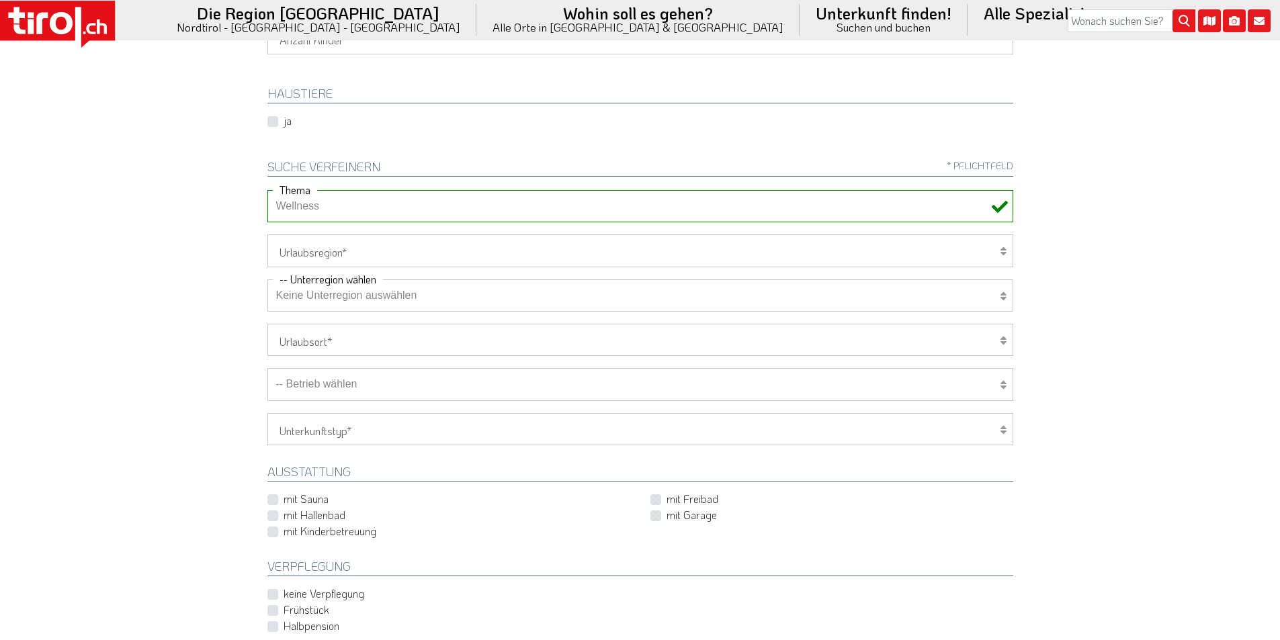
click at [366, 253] on select "[GEOGRAPHIC_DATA]/Nordtirol Osttirol [GEOGRAPHIC_DATA] Tirols Nachbarn" at bounding box center [640, 251] width 746 height 32
select select "7272"
click at [267, 235] on select "[GEOGRAPHIC_DATA]/Nordtirol Osttirol [GEOGRAPHIC_DATA] Tirols Nachbarn" at bounding box center [640, 251] width 746 height 32
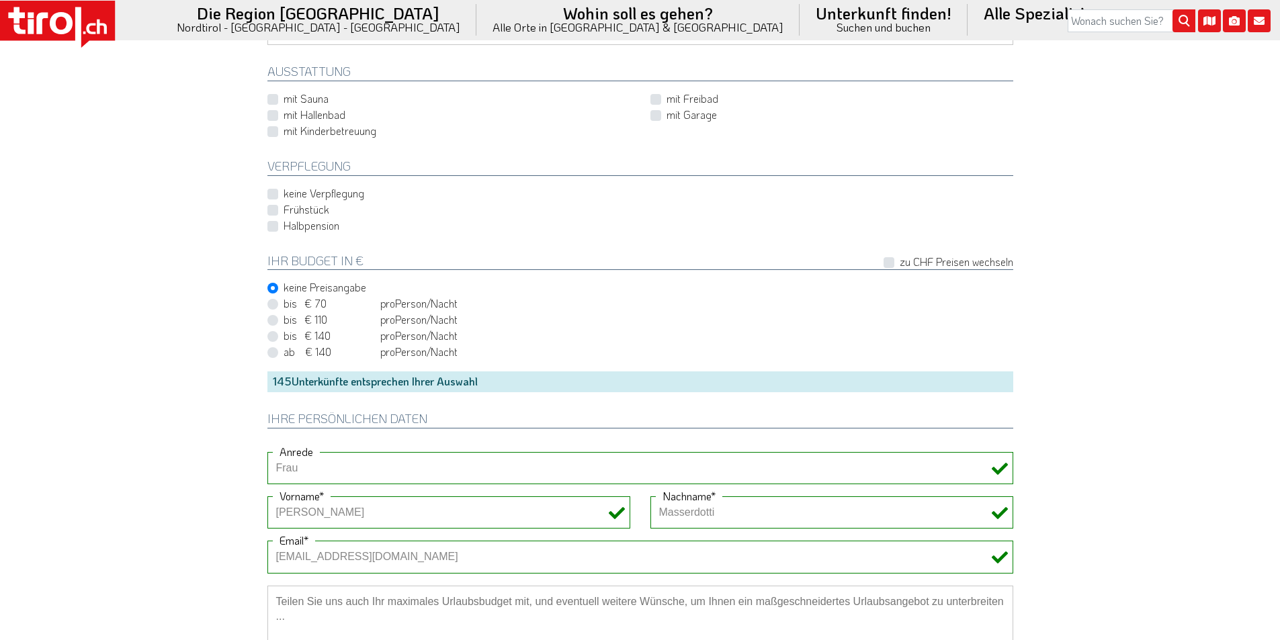
scroll to position [1075, 0]
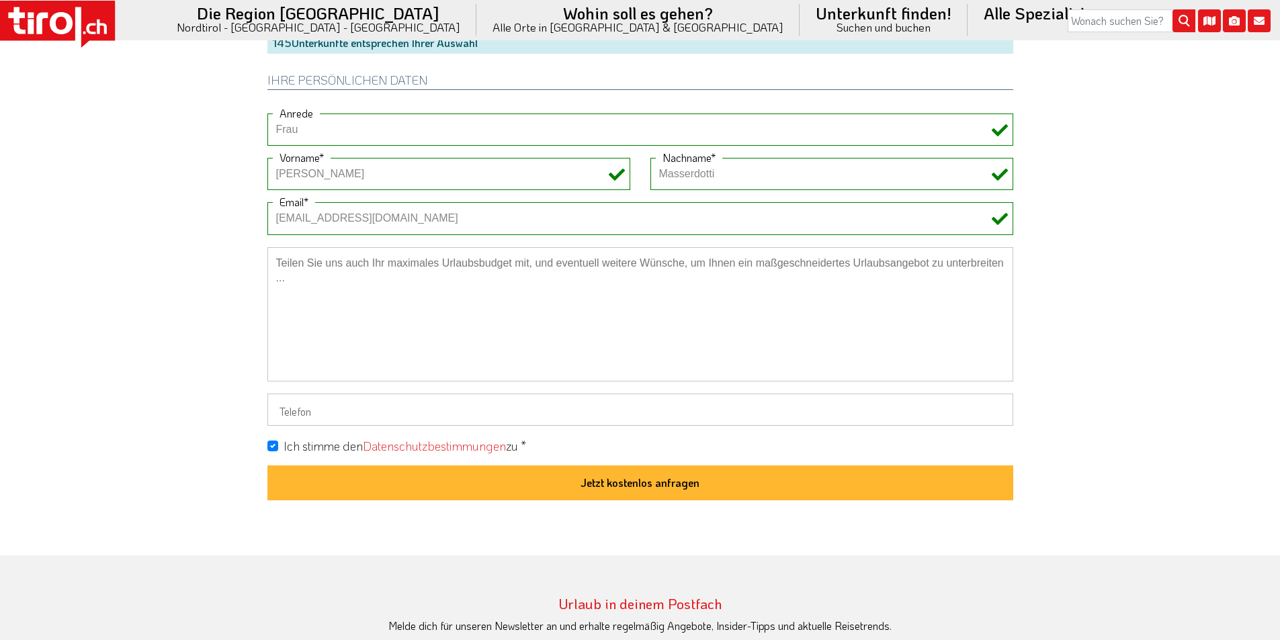
click at [346, 278] on textarea at bounding box center [640, 314] width 746 height 134
paste textarea "solo pernottamento"
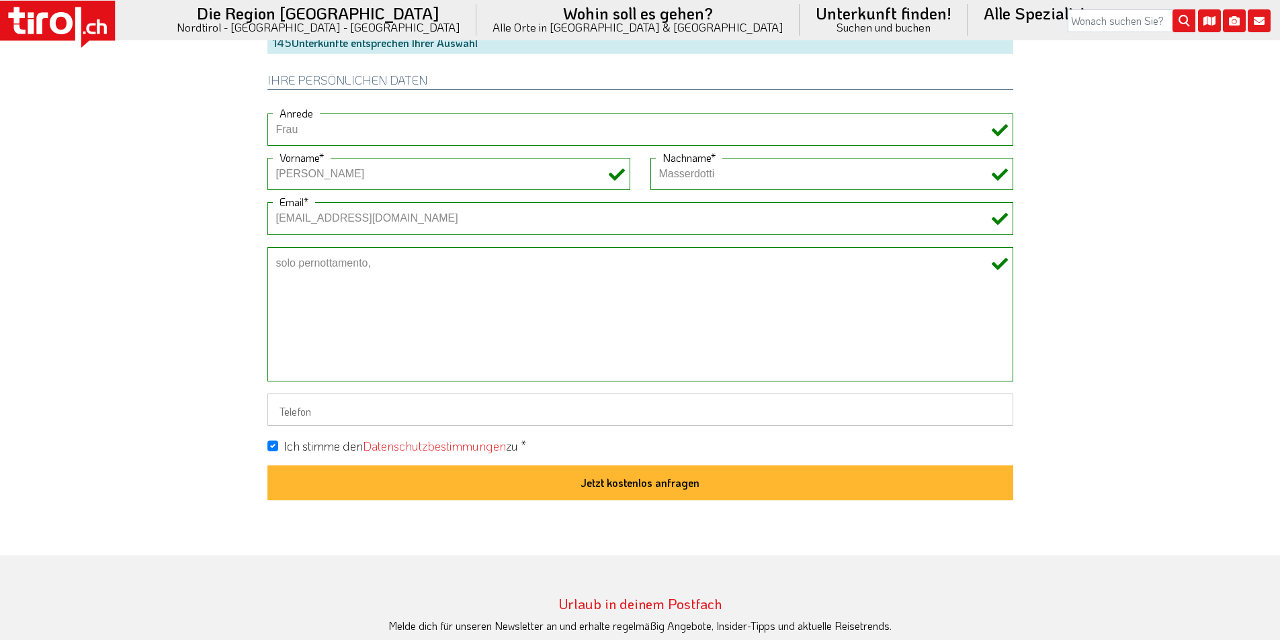
paste textarea "mezza pensione"
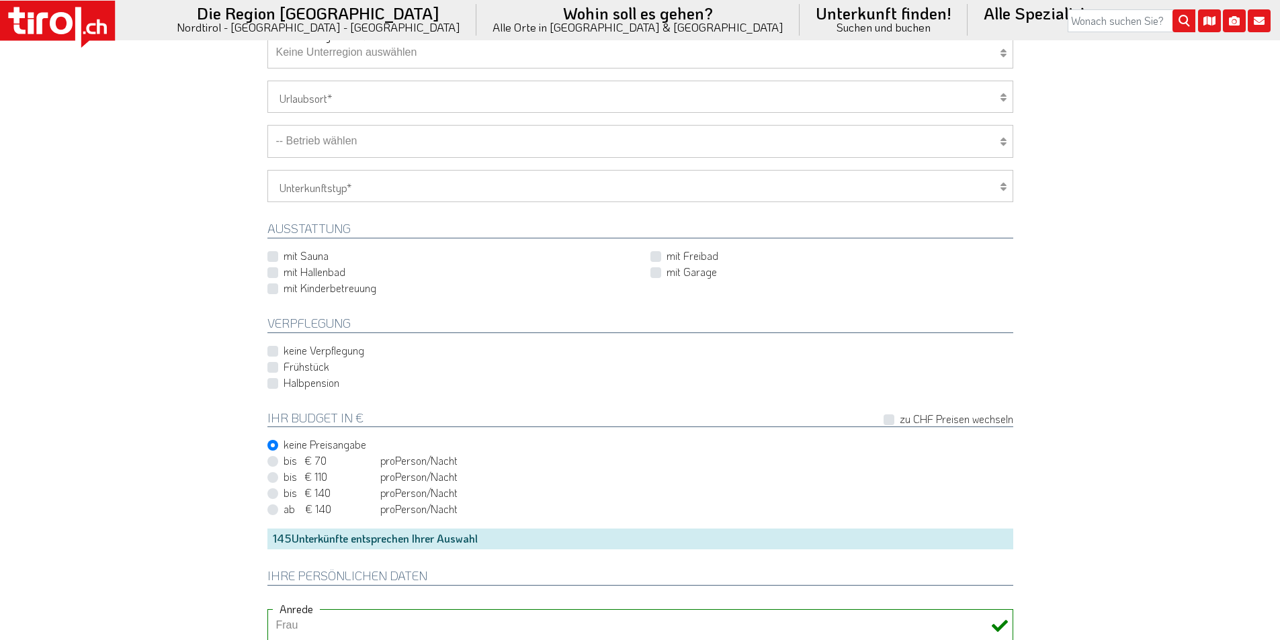
scroll to position [538, 0]
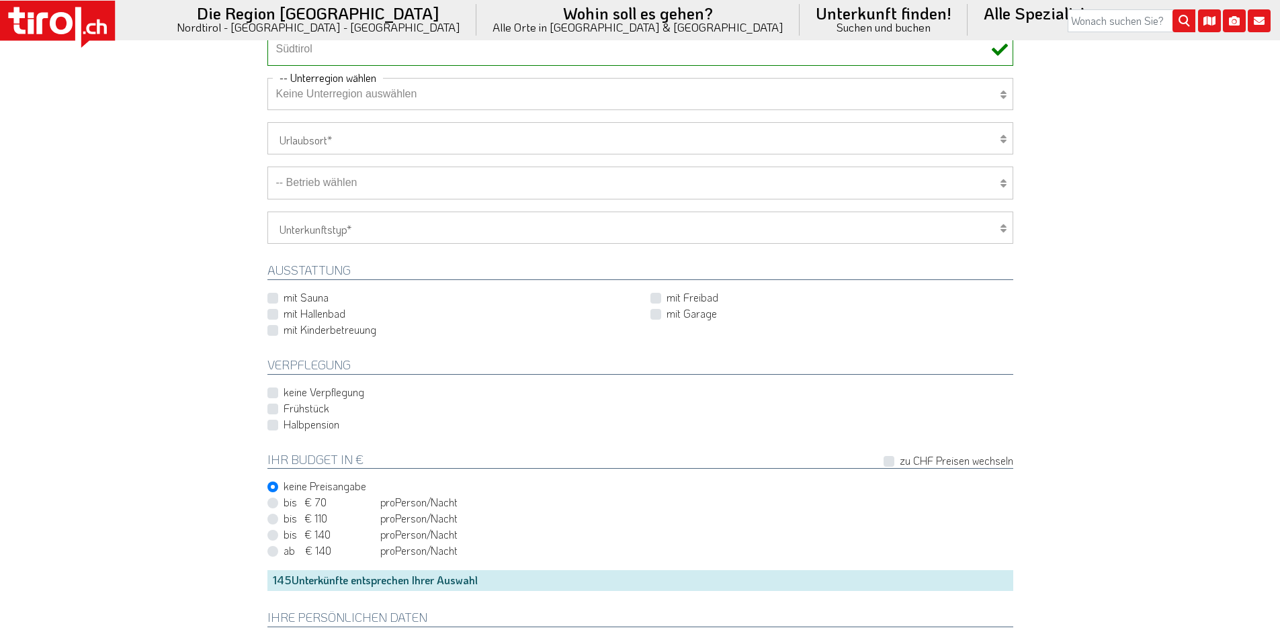
type textarea "solo pernottamento, mezza pensione"
click at [341, 185] on select "-- Betrieb wählen ABINEA Dolomiti Romantic SPA Hotel [GEOGRAPHIC_DATA] - Oetz A…" at bounding box center [640, 183] width 746 height 32
select select "46686"
click at [267, 167] on select "-- Betrieb wählen ABINEA Dolomiti Romantic SPA Hotel [GEOGRAPHIC_DATA] - Oetz A…" at bounding box center [640, 183] width 746 height 32
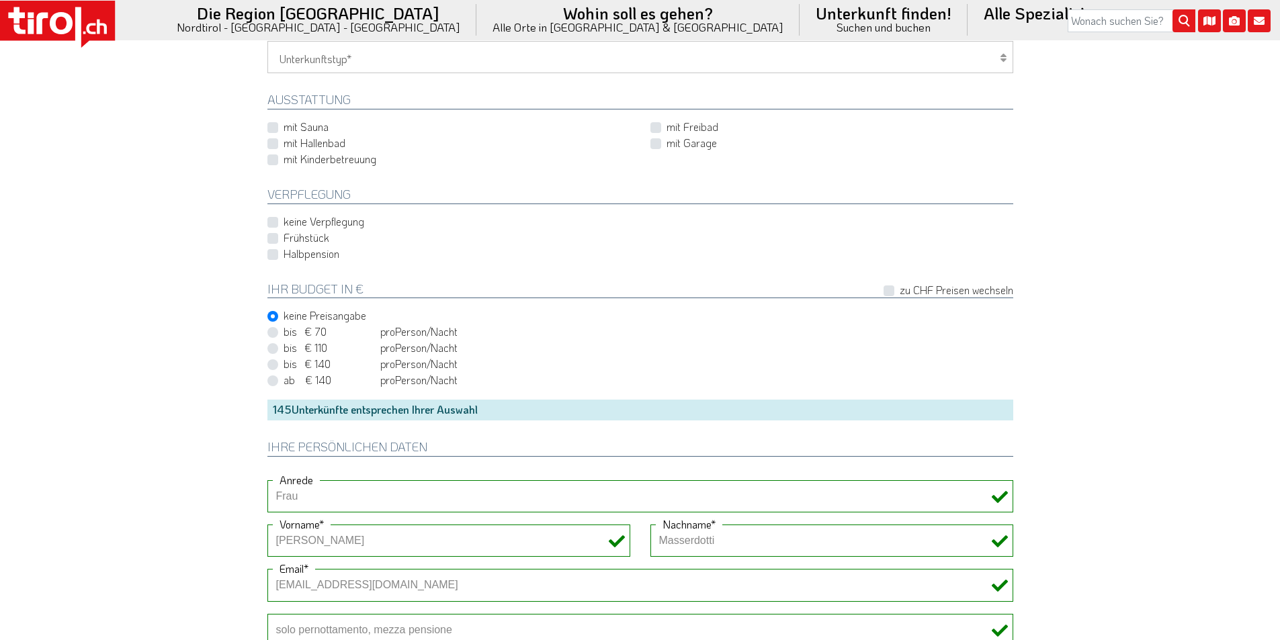
scroll to position [1008, 0]
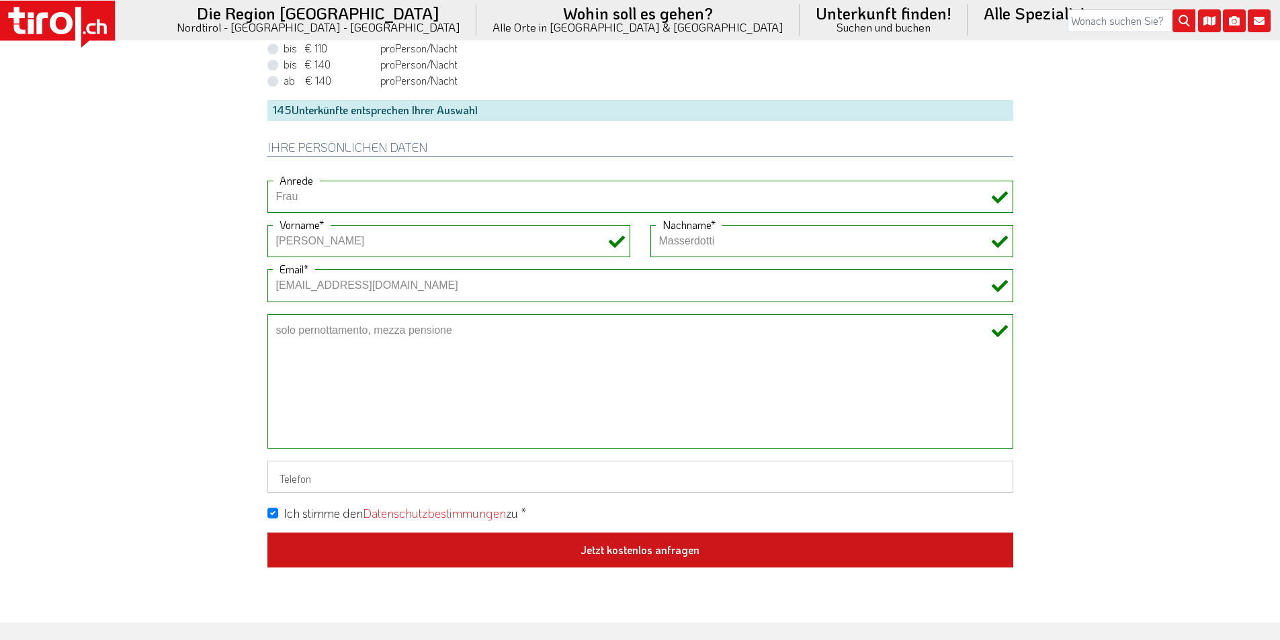
click at [622, 547] on button "Jetzt kostenlos anfragen" at bounding box center [640, 550] width 746 height 35
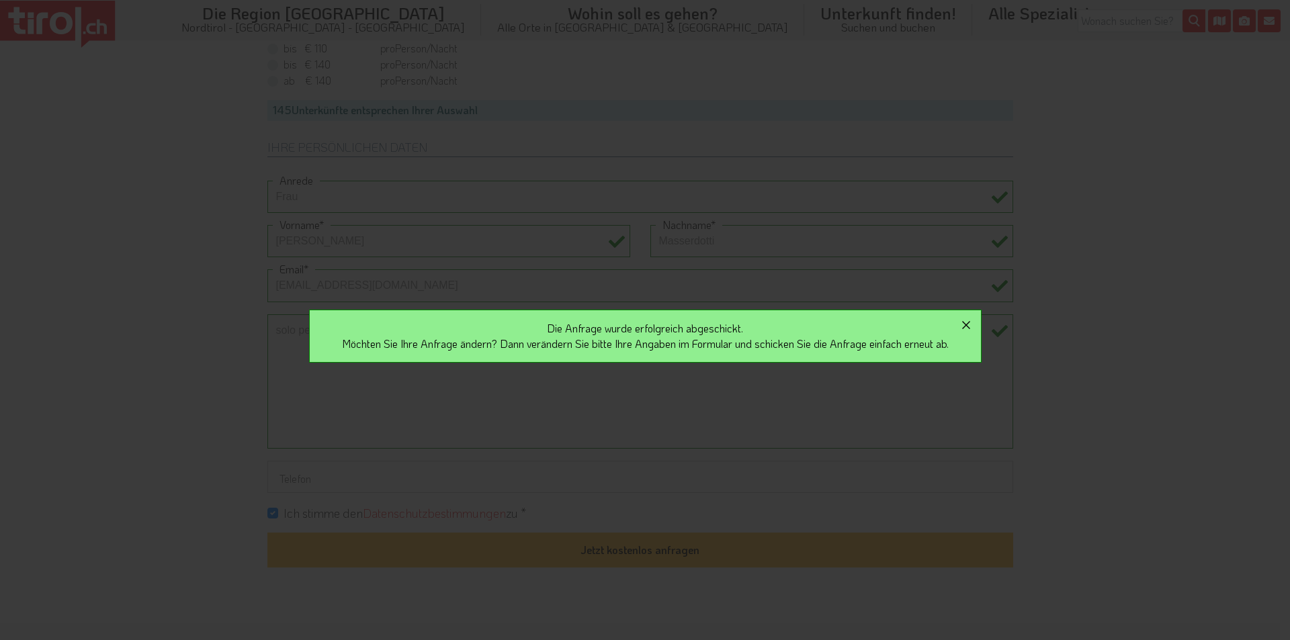
click at [966, 325] on icon "button" at bounding box center [966, 325] width 16 height 16
